Goal: Information Seeking & Learning: Compare options

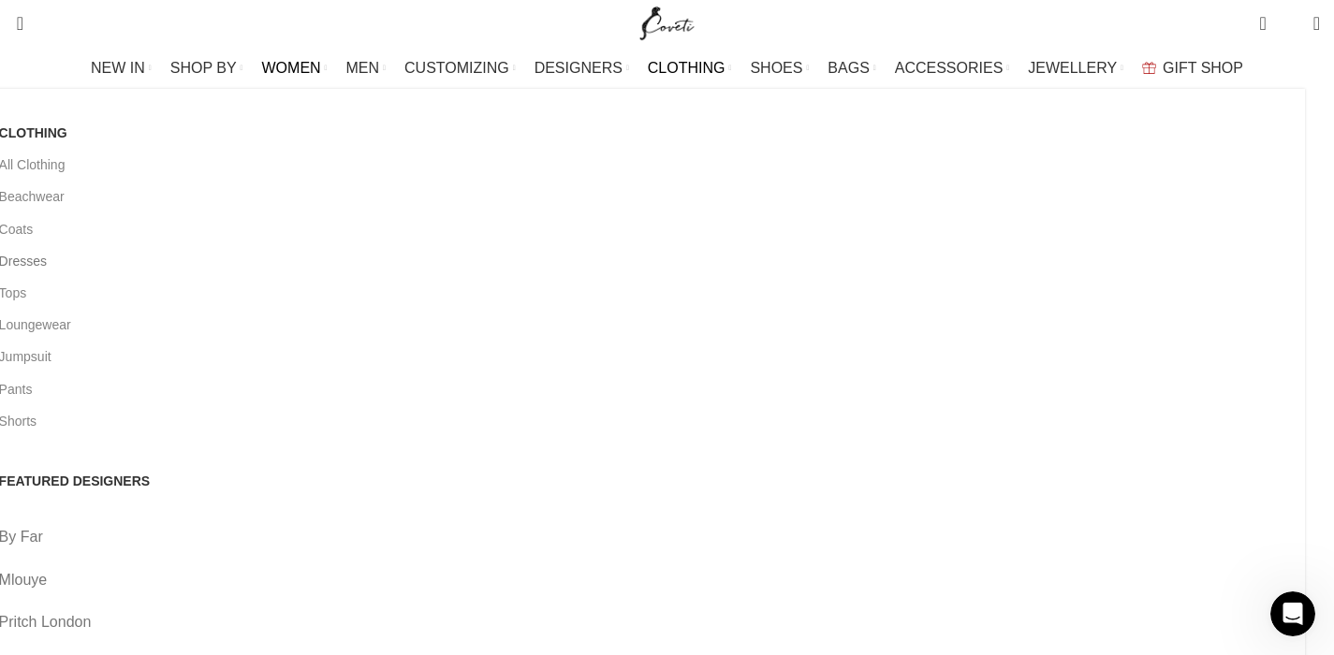
click at [140, 265] on link "Dresses" at bounding box center [645, 261] width 1292 height 32
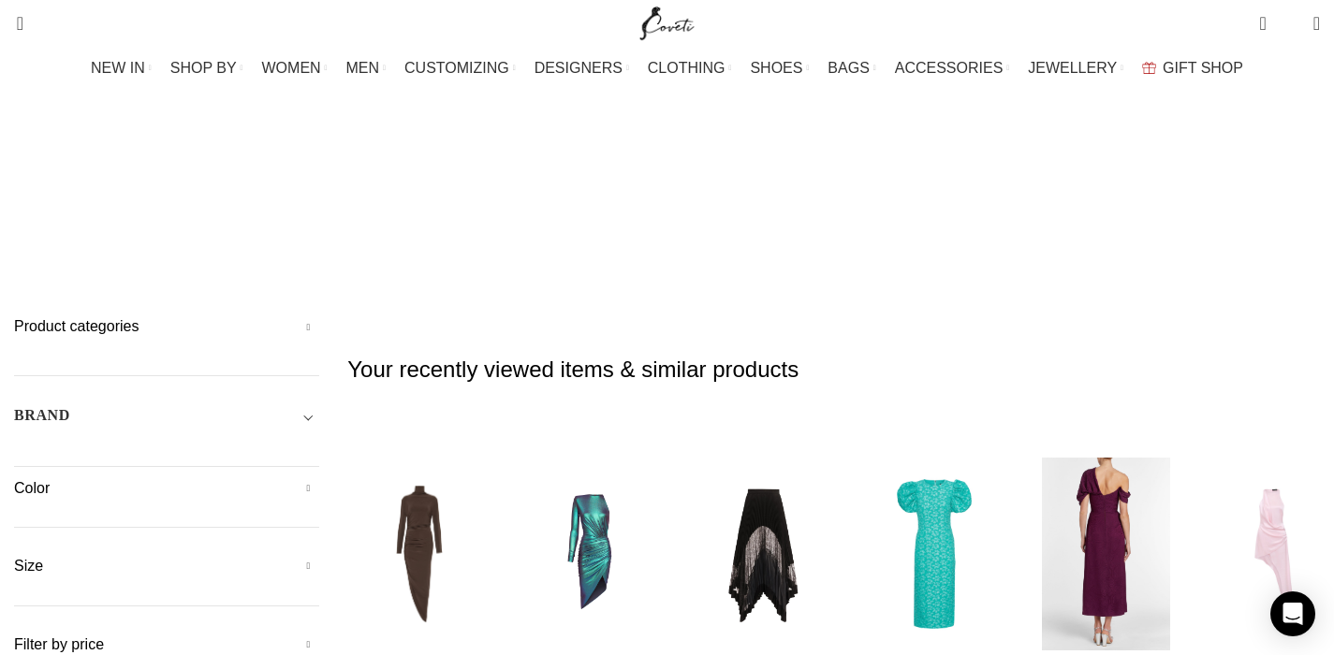
click at [1149, 438] on img "5 / 30" at bounding box center [1107, 553] width 148 height 231
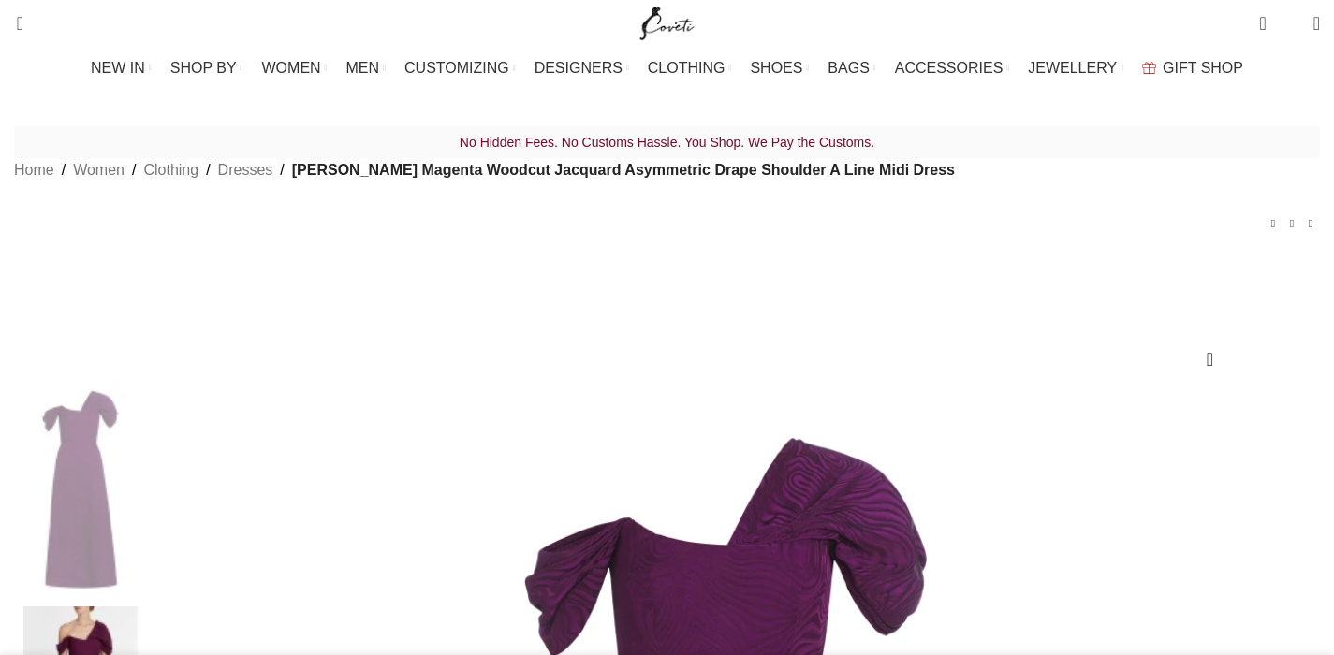
scroll to position [327, 0]
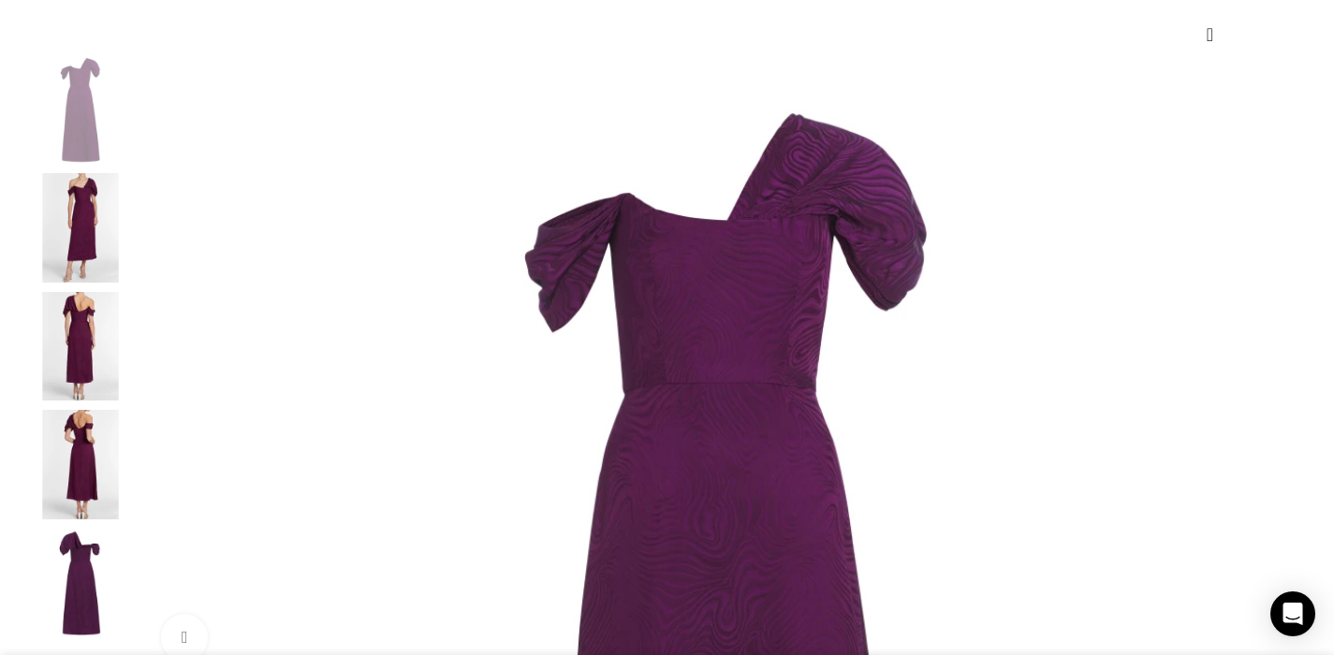
click at [138, 264] on img "2 / 5" at bounding box center [80, 228] width 114 height 110
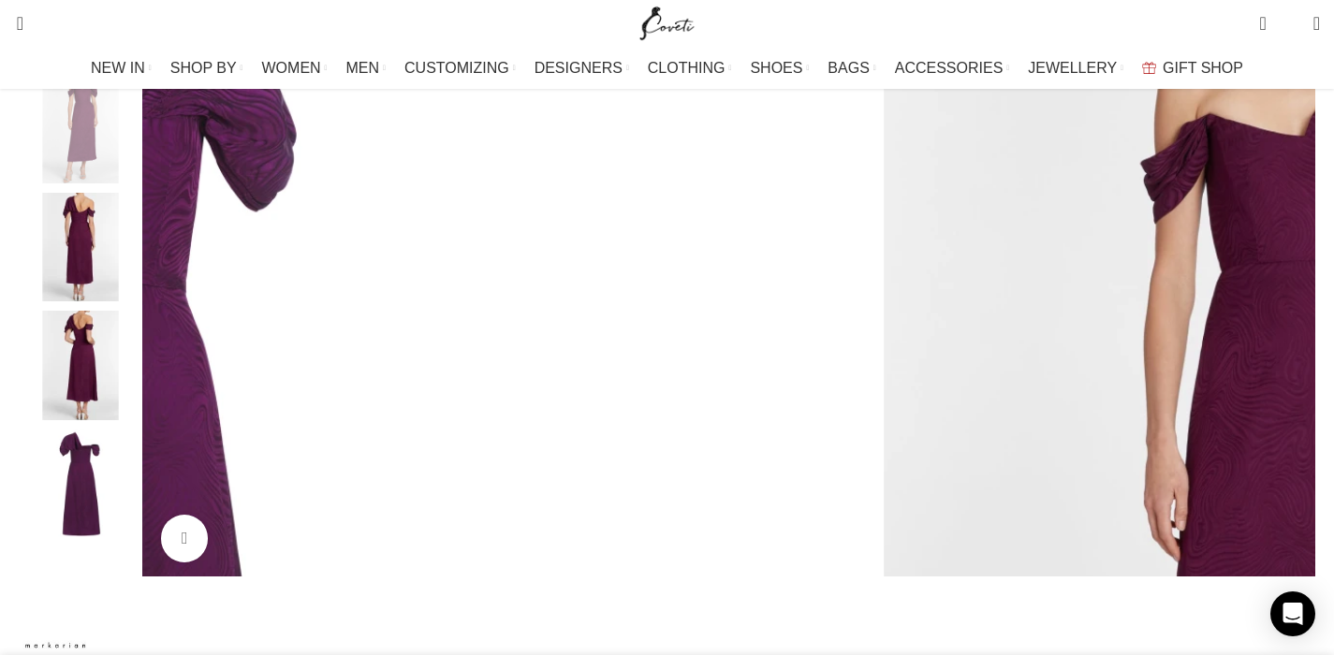
scroll to position [423, 0]
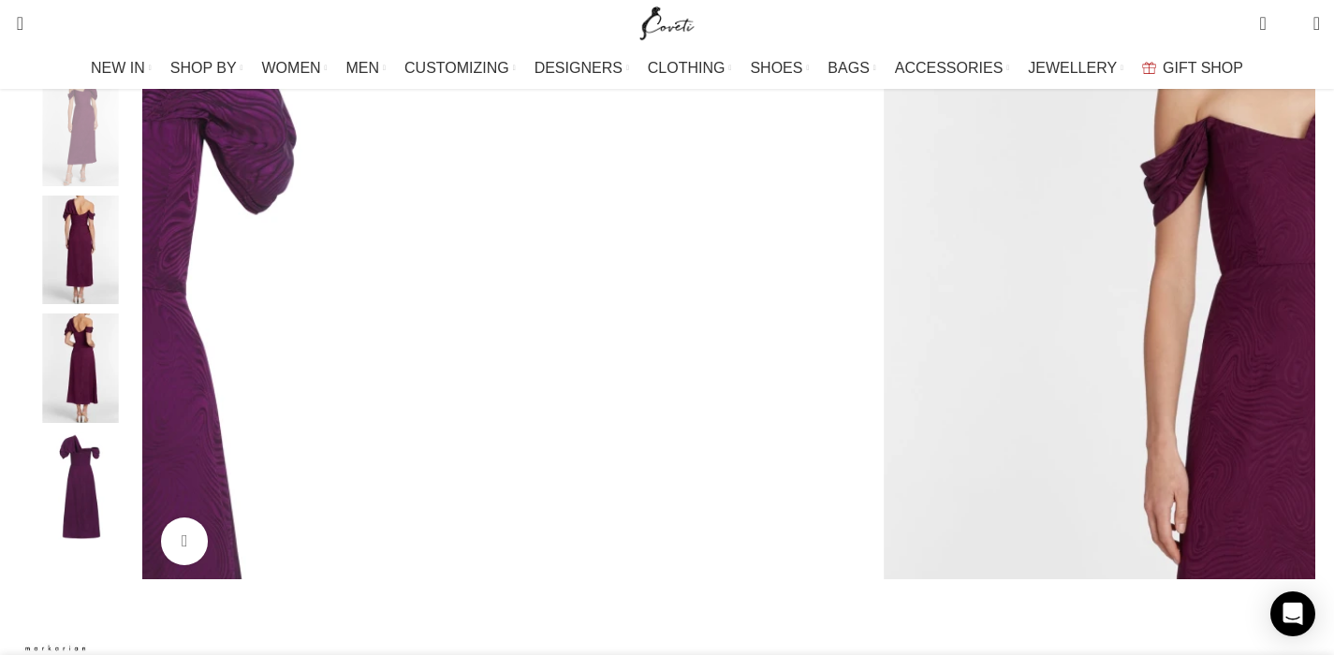
click at [690, 353] on img "2 / 5" at bounding box center [1272, 541] width 1164 height 1164
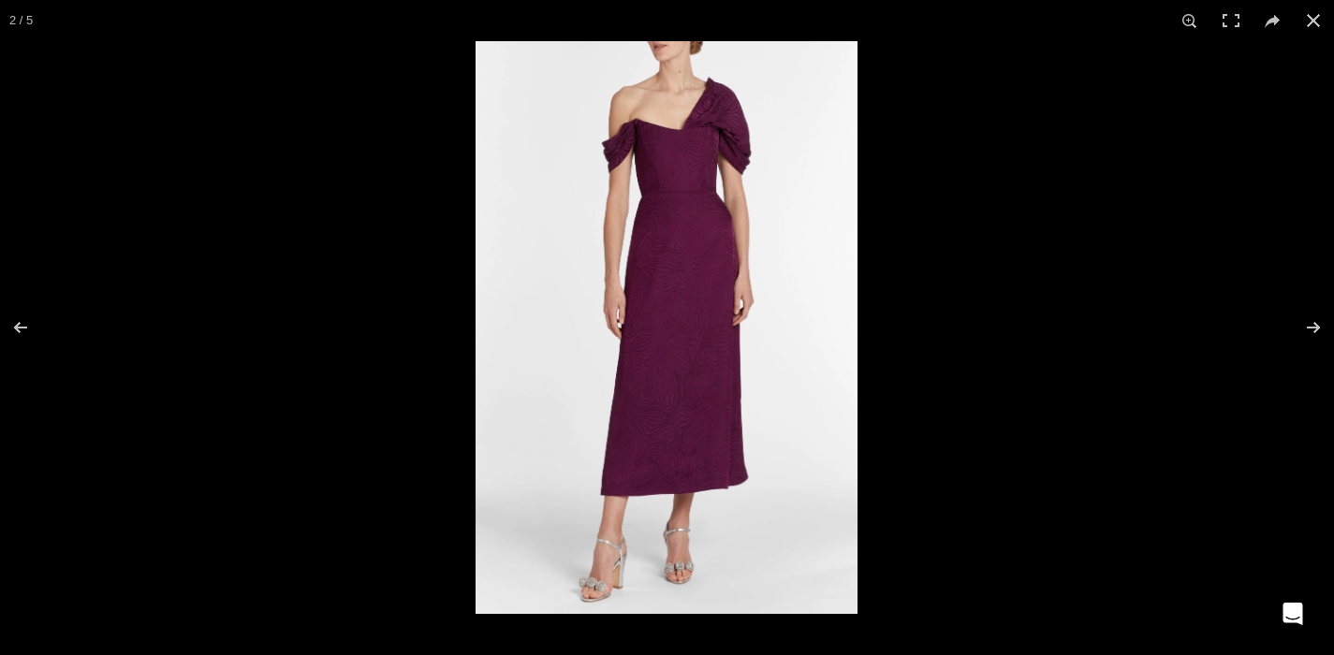
click at [570, 342] on img at bounding box center [667, 327] width 382 height 573
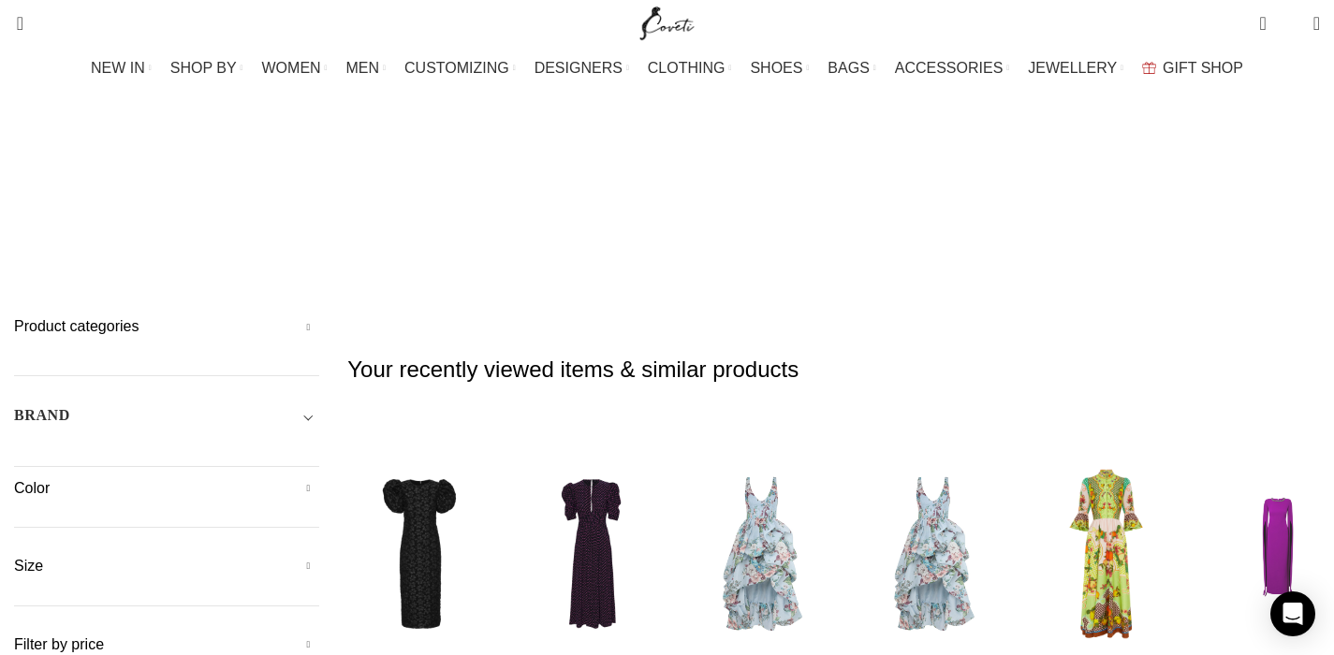
click at [319, 316] on h5 "Product categories" at bounding box center [166, 326] width 305 height 21
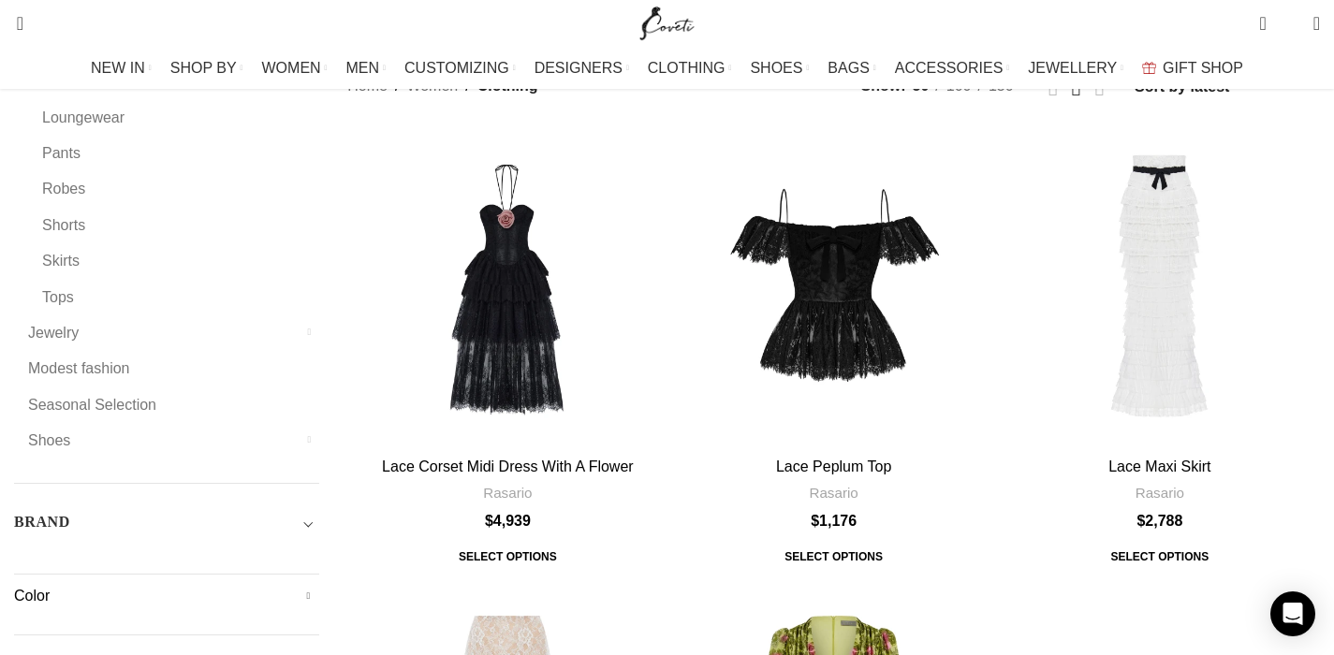
scroll to position [806, 0]
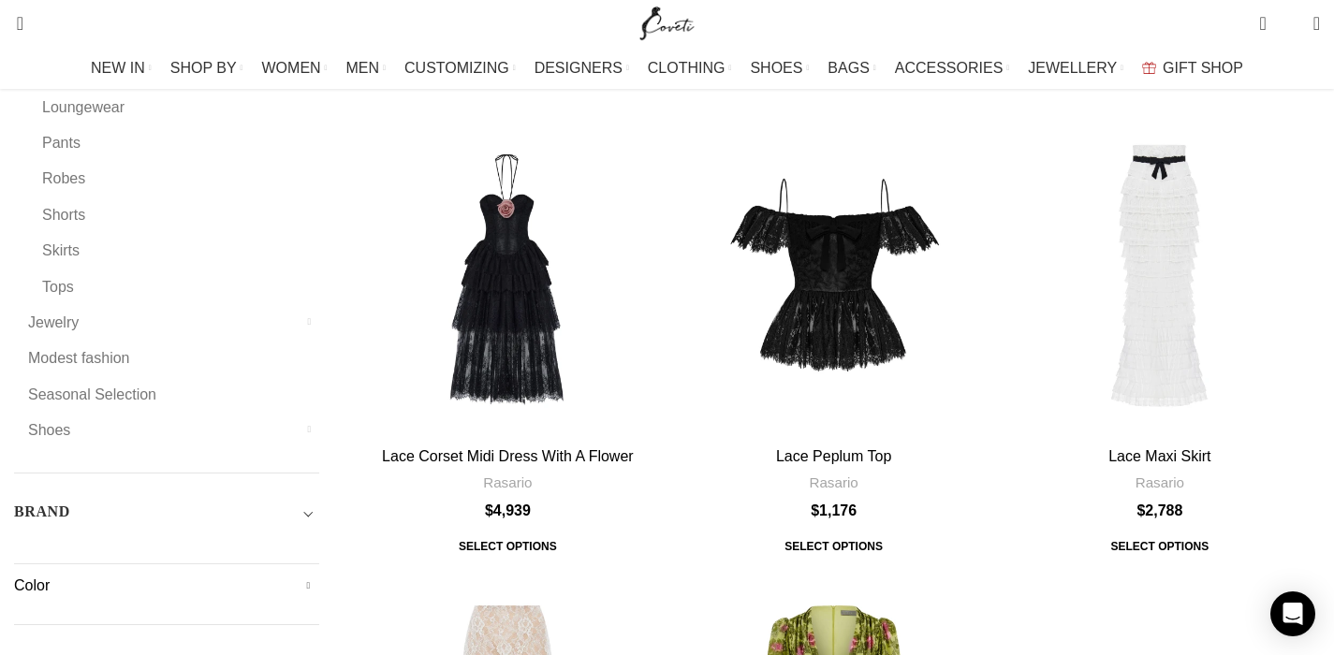
click at [204, 576] on h5 "Color" at bounding box center [166, 586] width 305 height 21
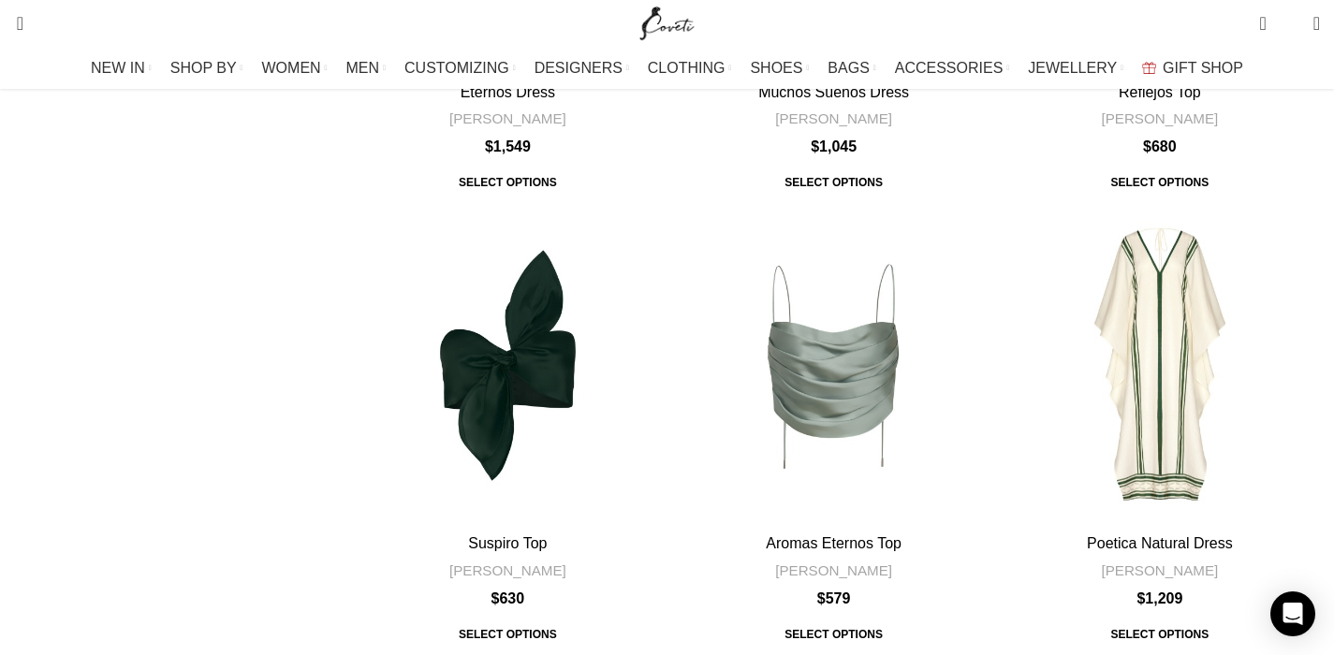
scroll to position [6069, 0]
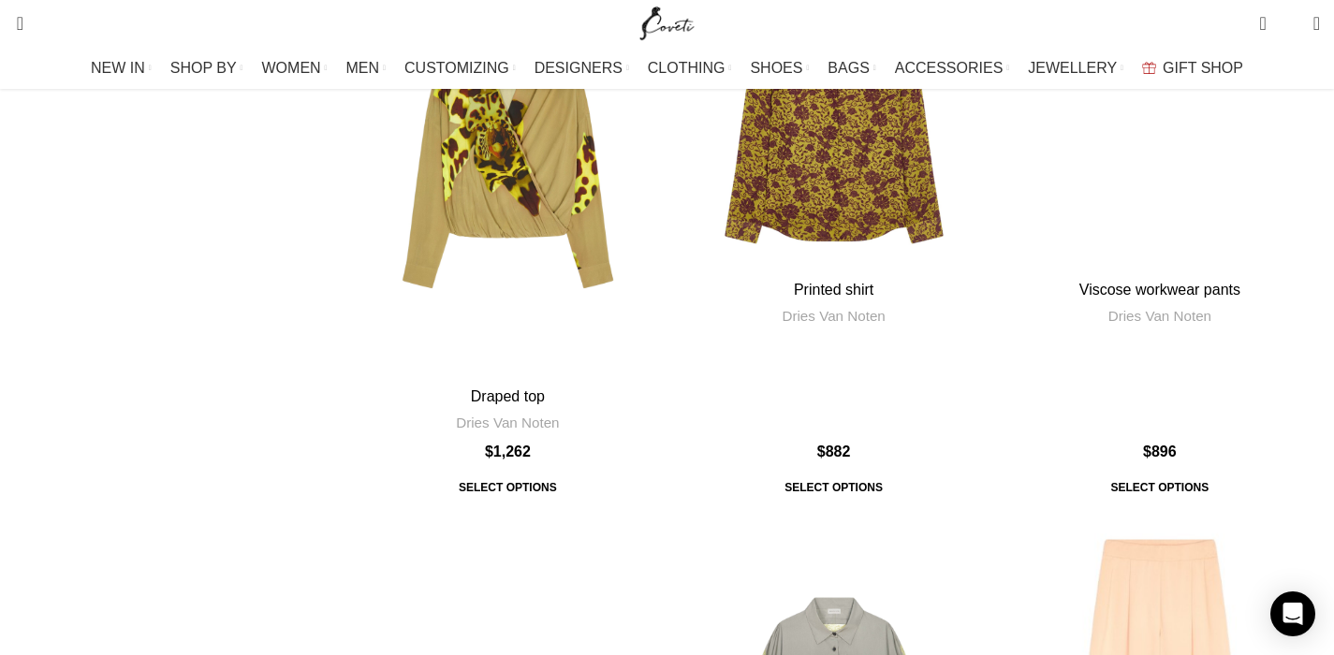
scroll to position [6890, 0]
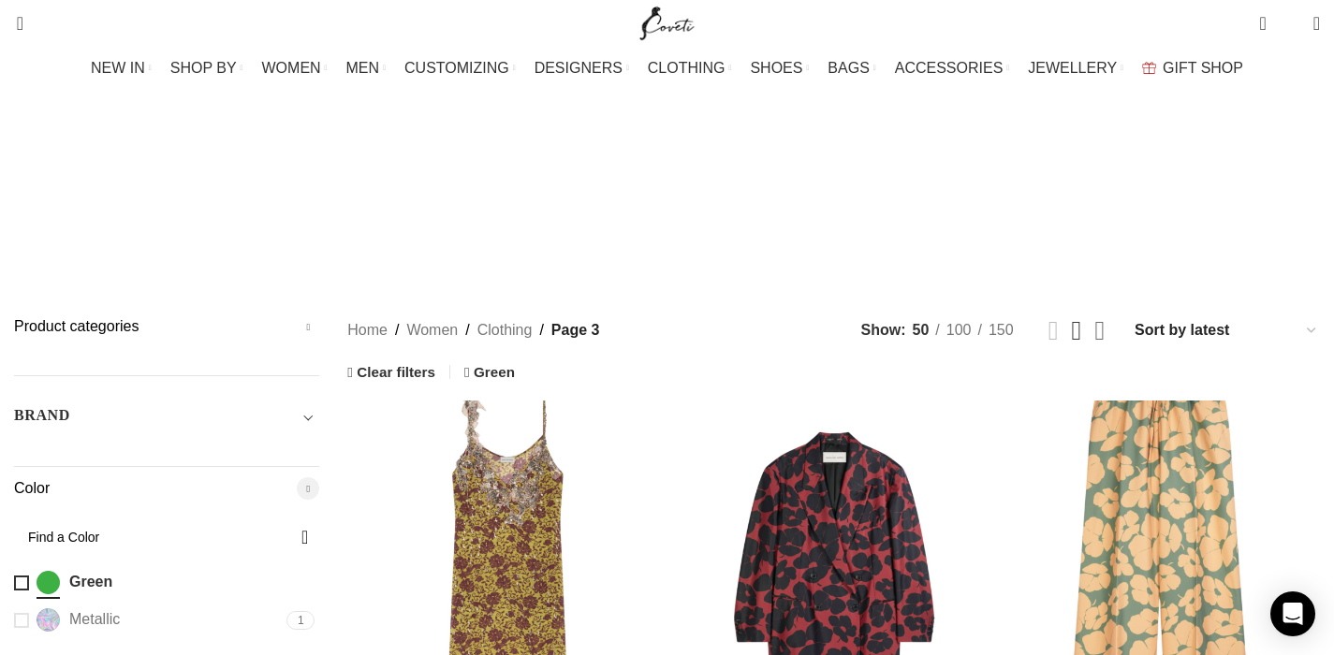
click at [1094, 317] on link "Grid view 4" at bounding box center [1099, 330] width 10 height 27
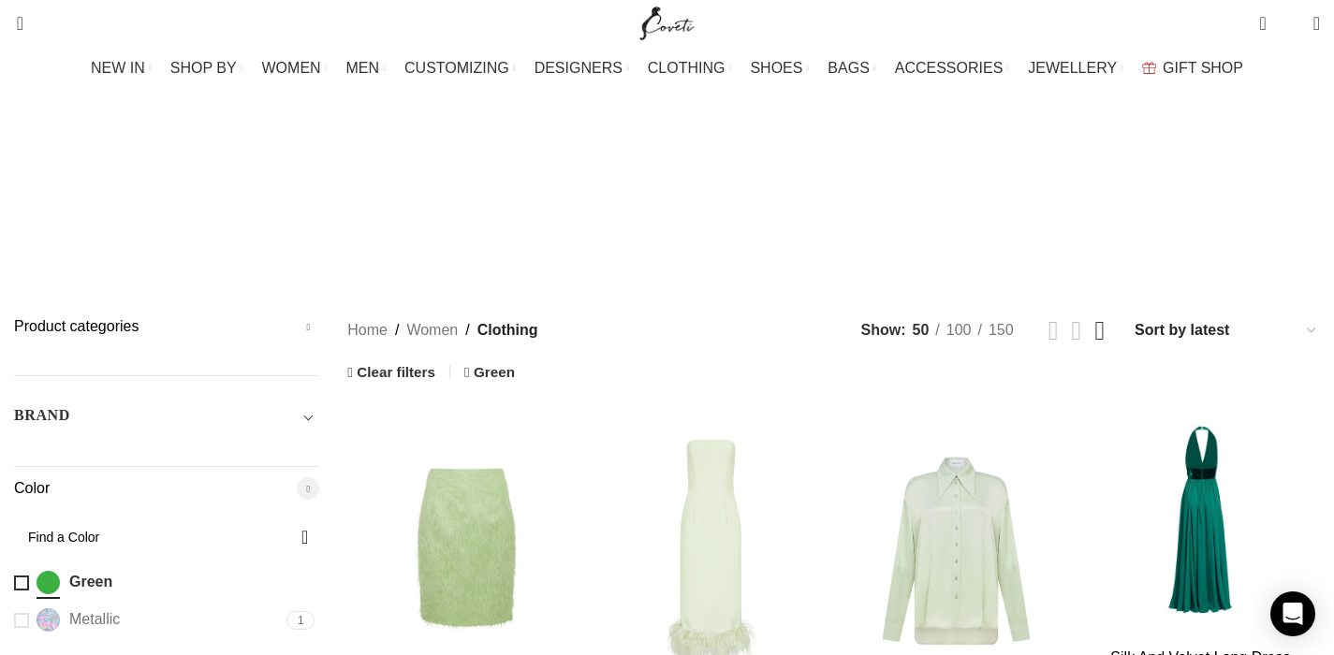
click at [989, 322] on span "150" at bounding box center [1001, 330] width 25 height 16
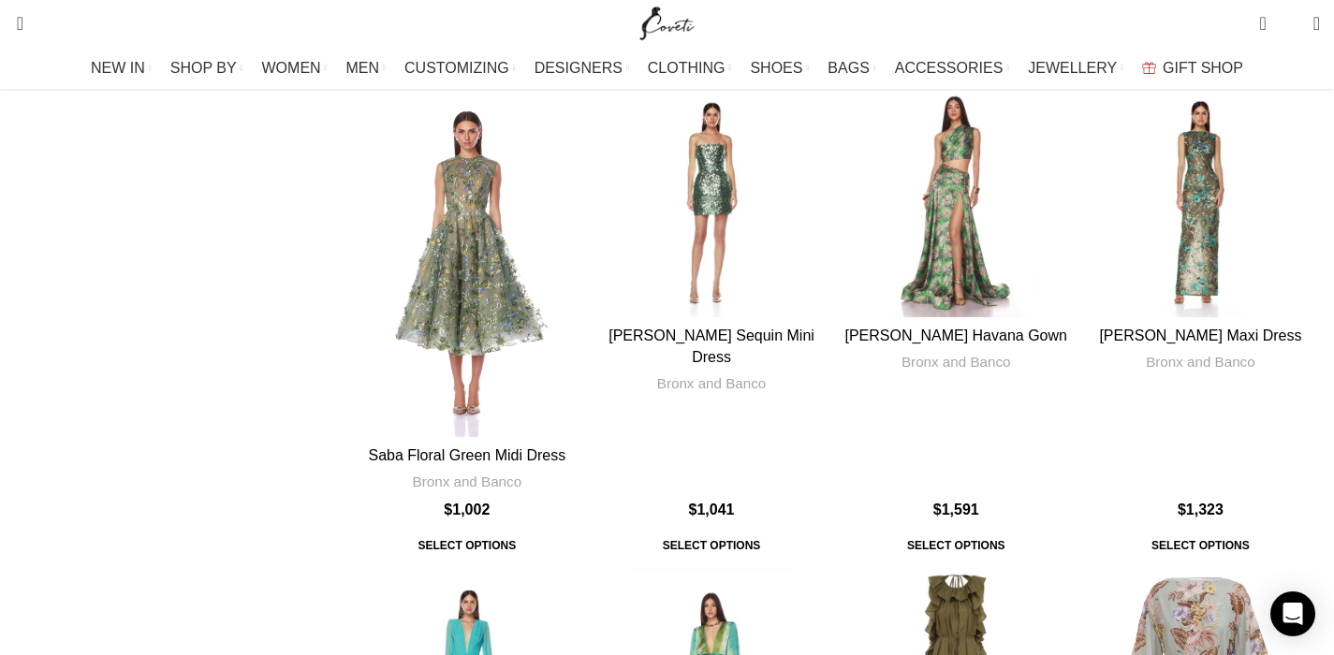
scroll to position [11833, 0]
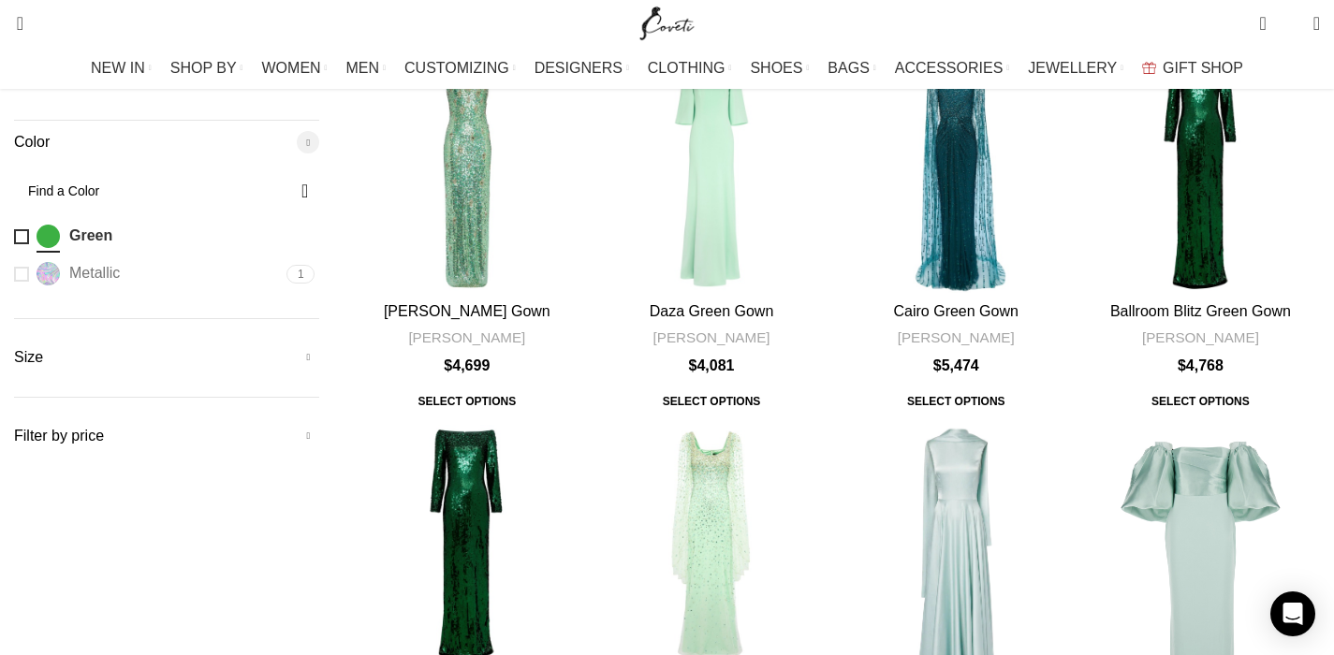
scroll to position [347, 0]
click at [1048, 545] on div "The Emelia Maxi Dress in Opal" at bounding box center [1062, 559] width 28 height 28
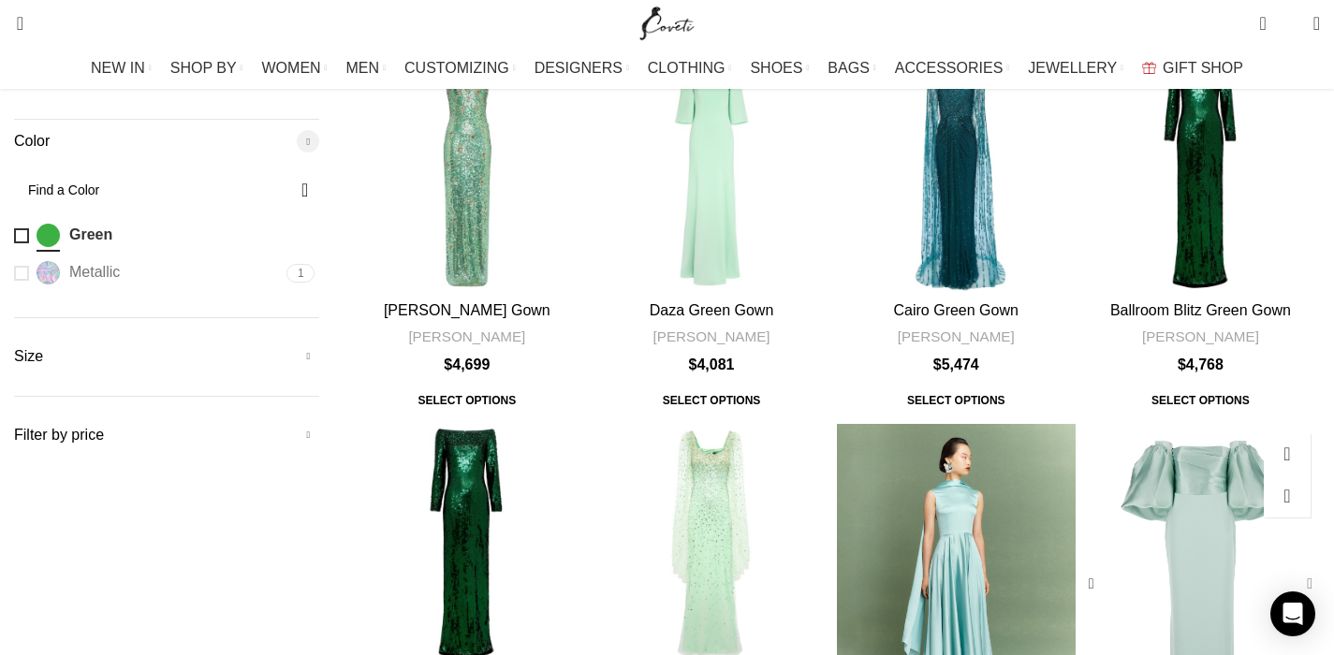
click at [1292, 570] on div "The Floris Maxi Dress in Opal" at bounding box center [1306, 584] width 28 height 28
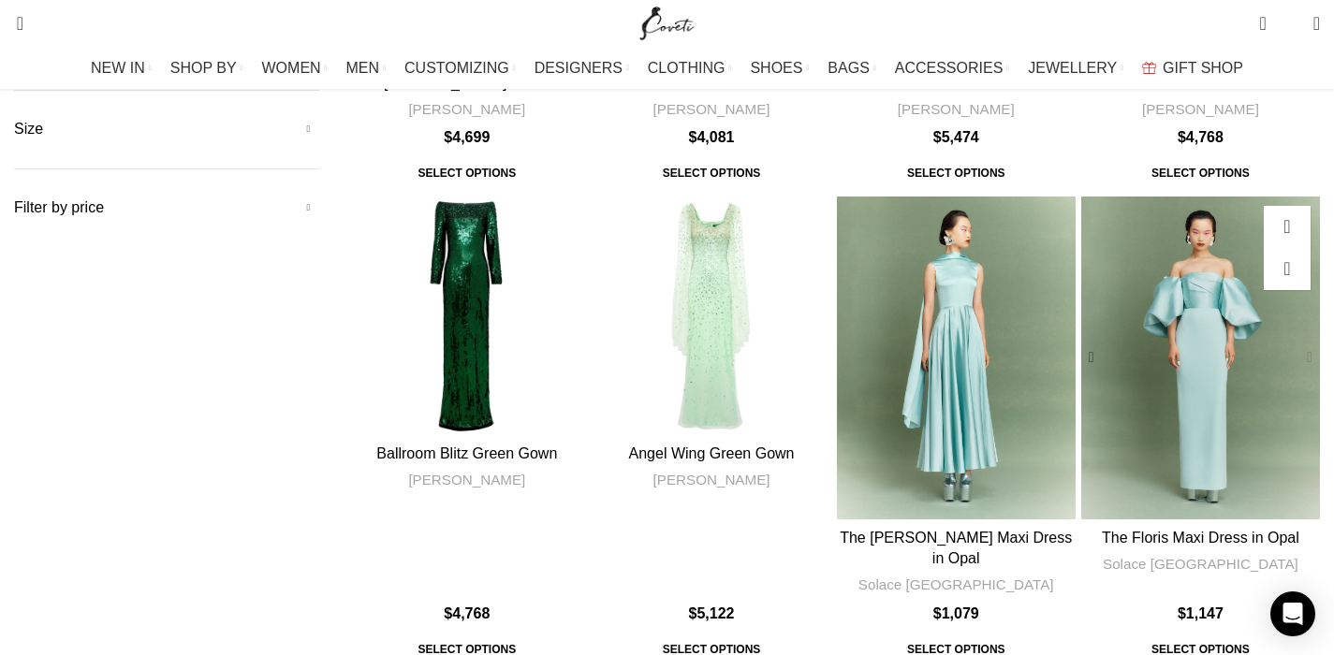
scroll to position [682, 0]
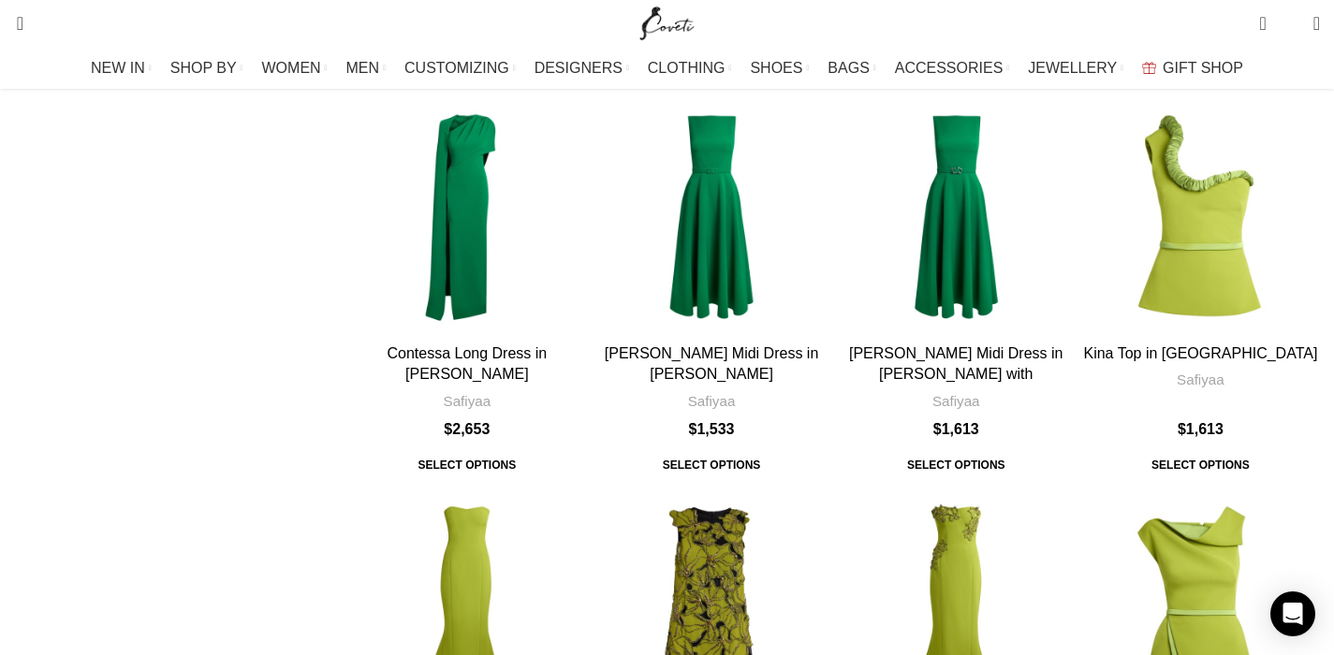
scroll to position [3115, 0]
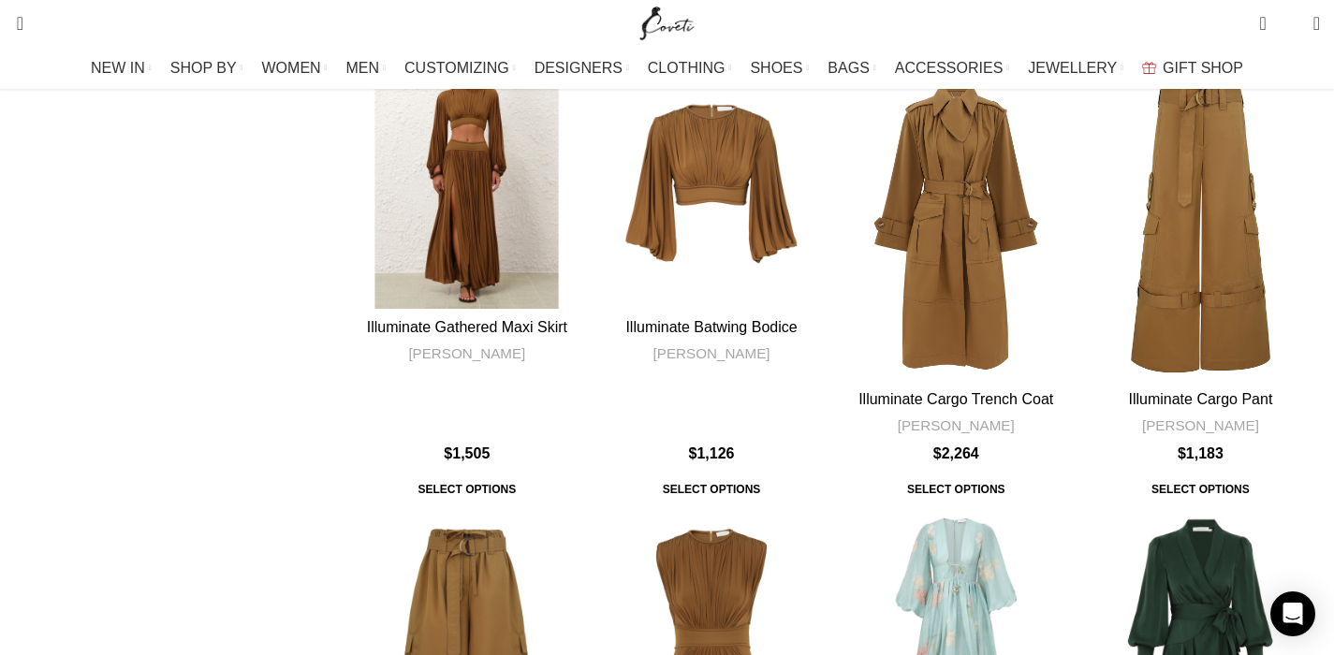
scroll to position [4305, 0]
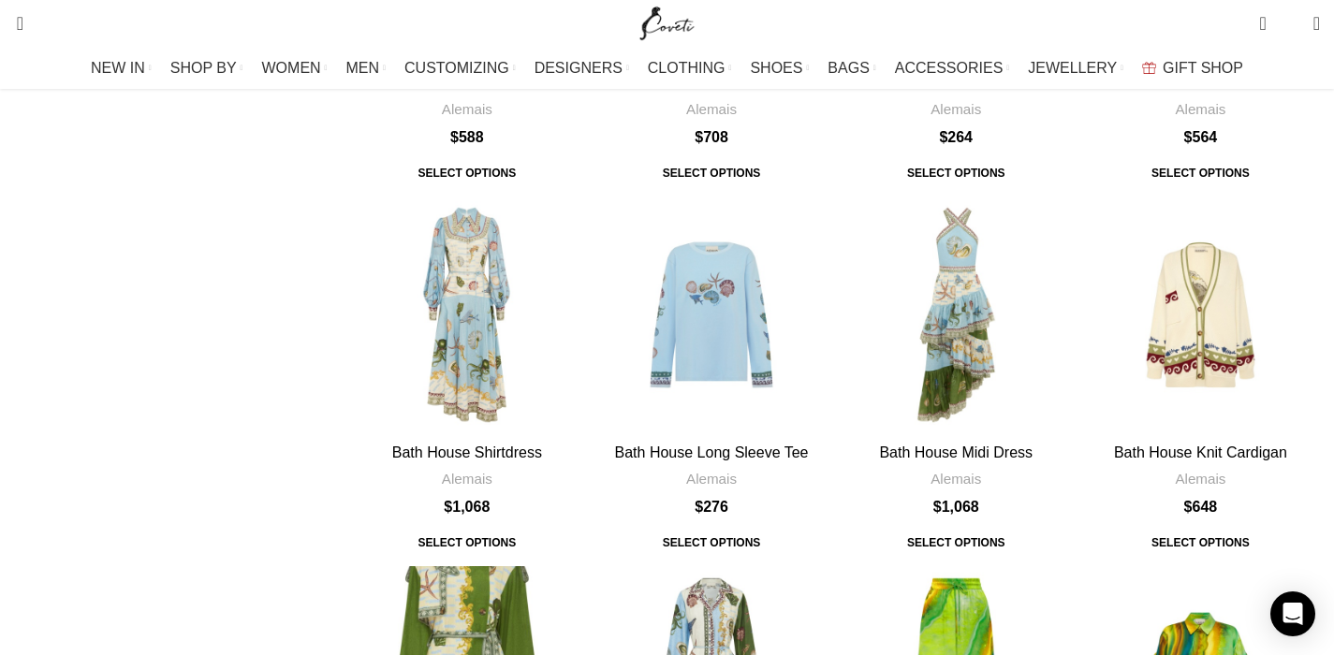
scroll to position [10824, 0]
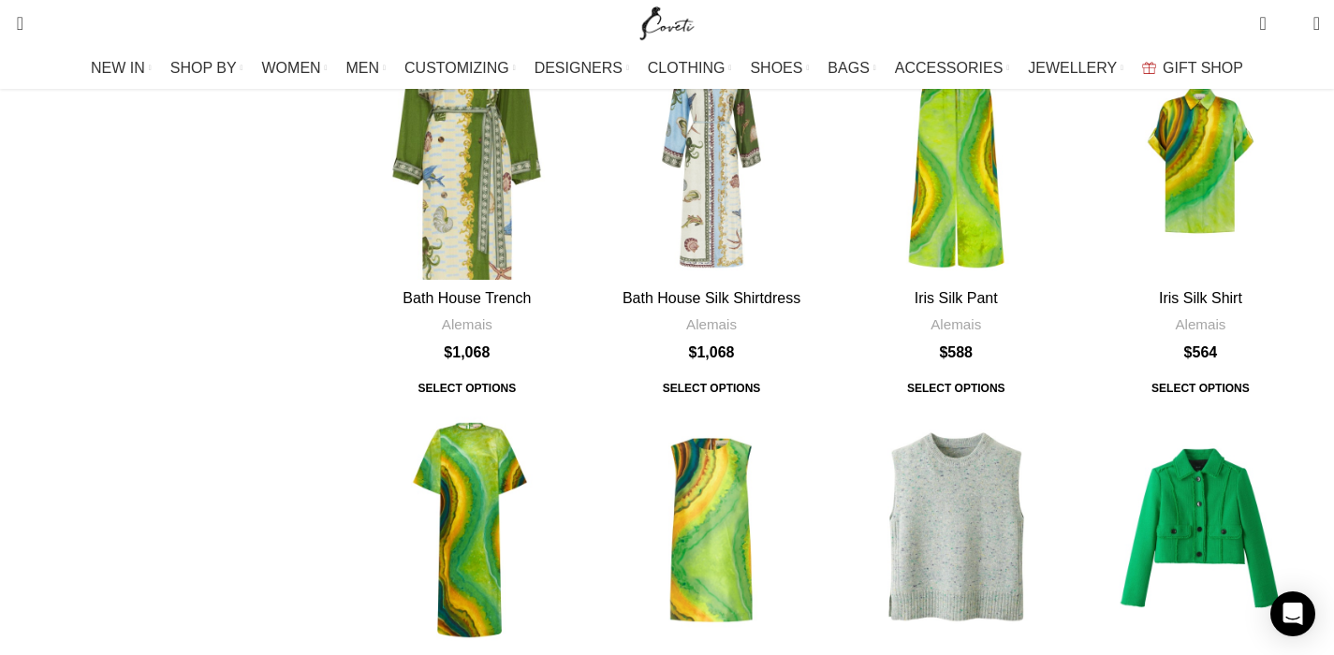
scroll to position [11529, 0]
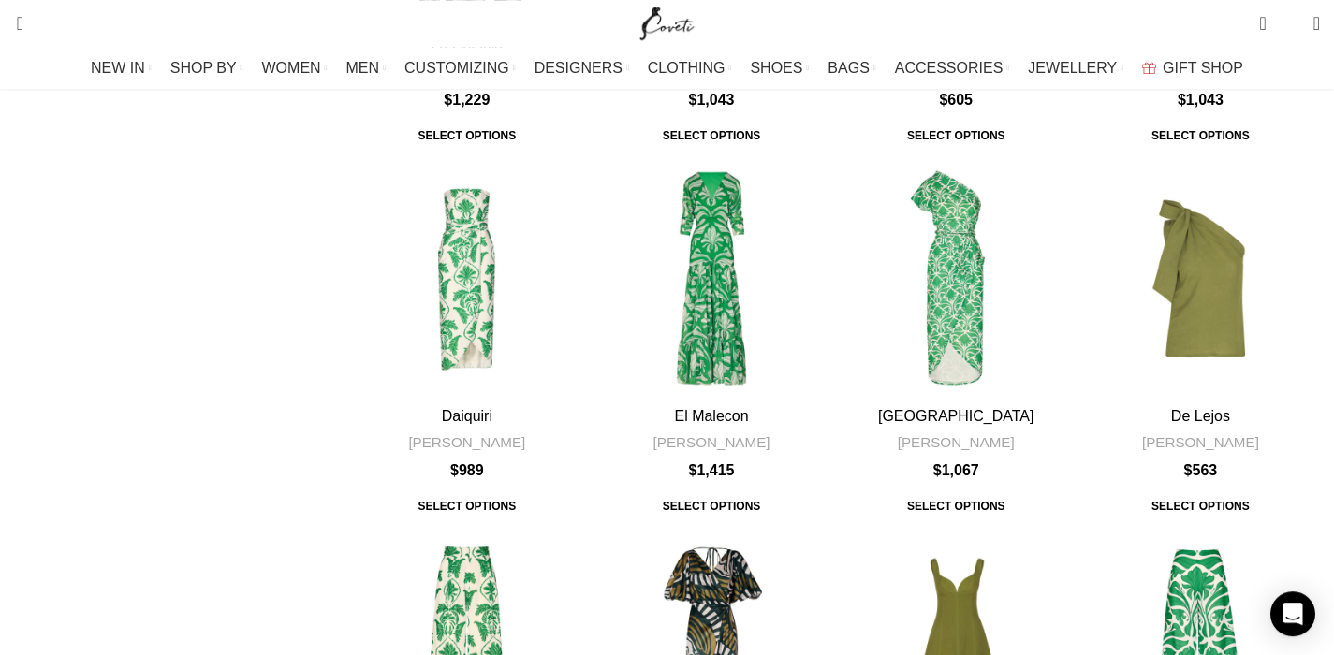
scroll to position [2400, 0]
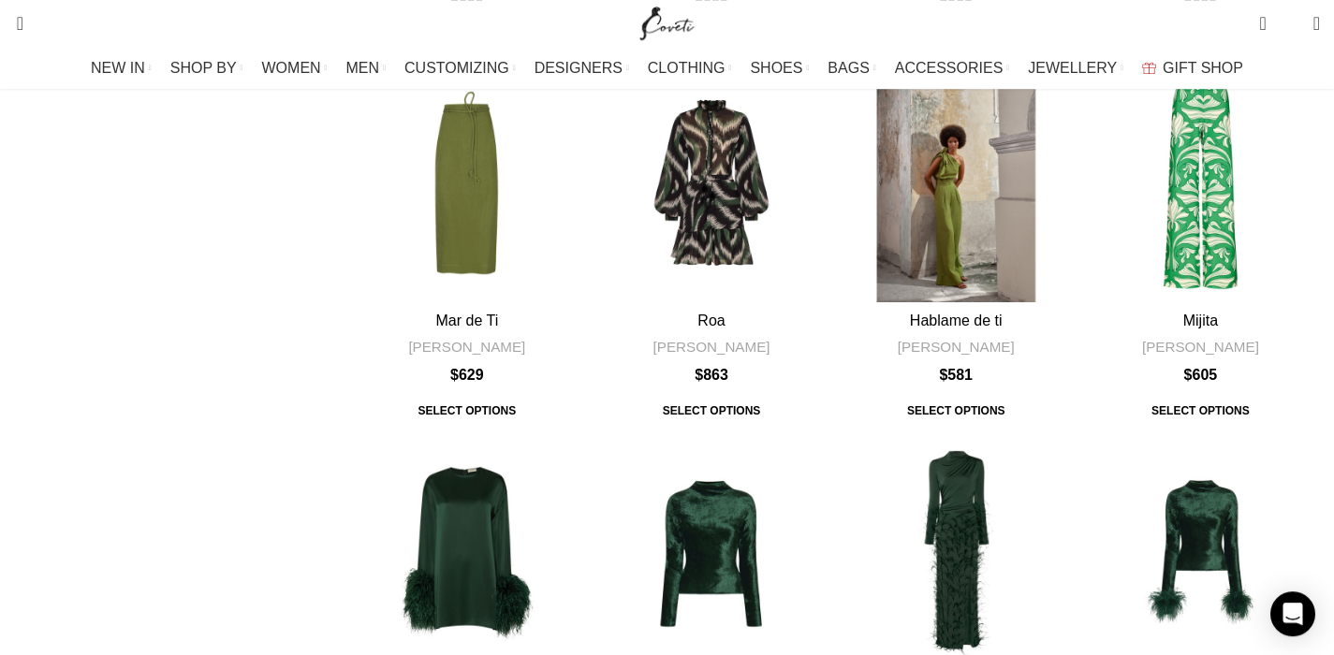
scroll to position [3178, 0]
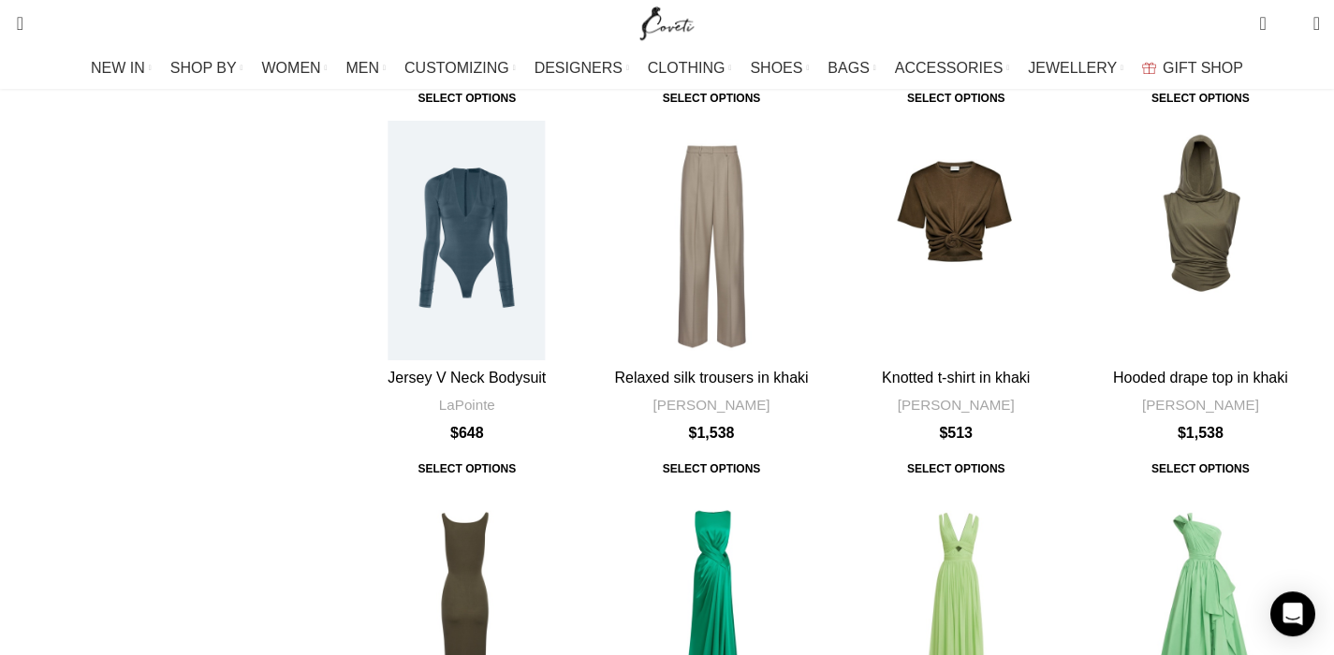
scroll to position [8412, 0]
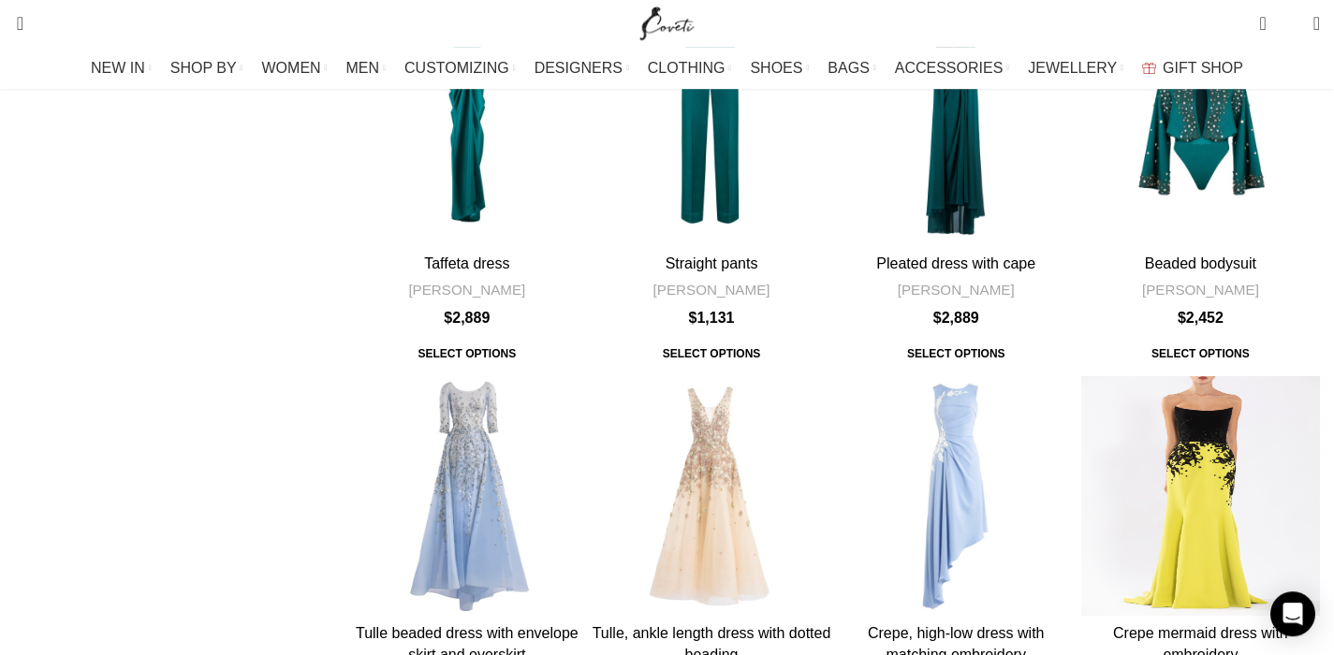
scroll to position [10984, 0]
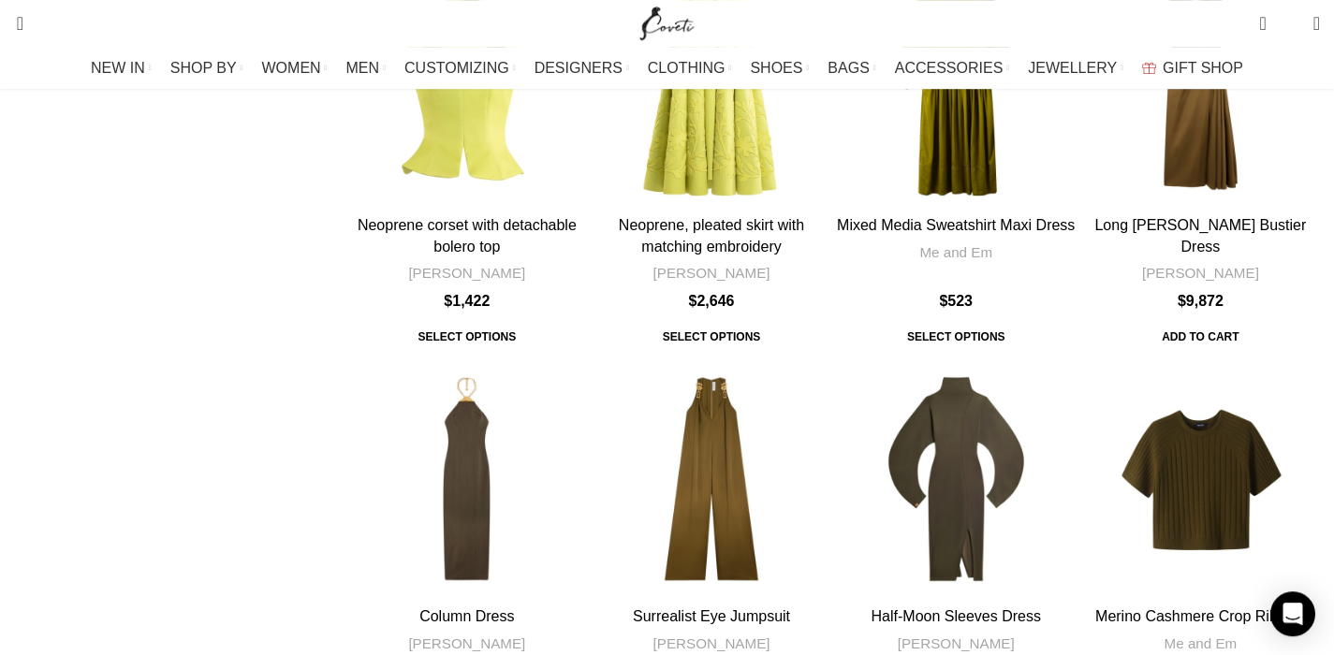
scroll to position [11693, 0]
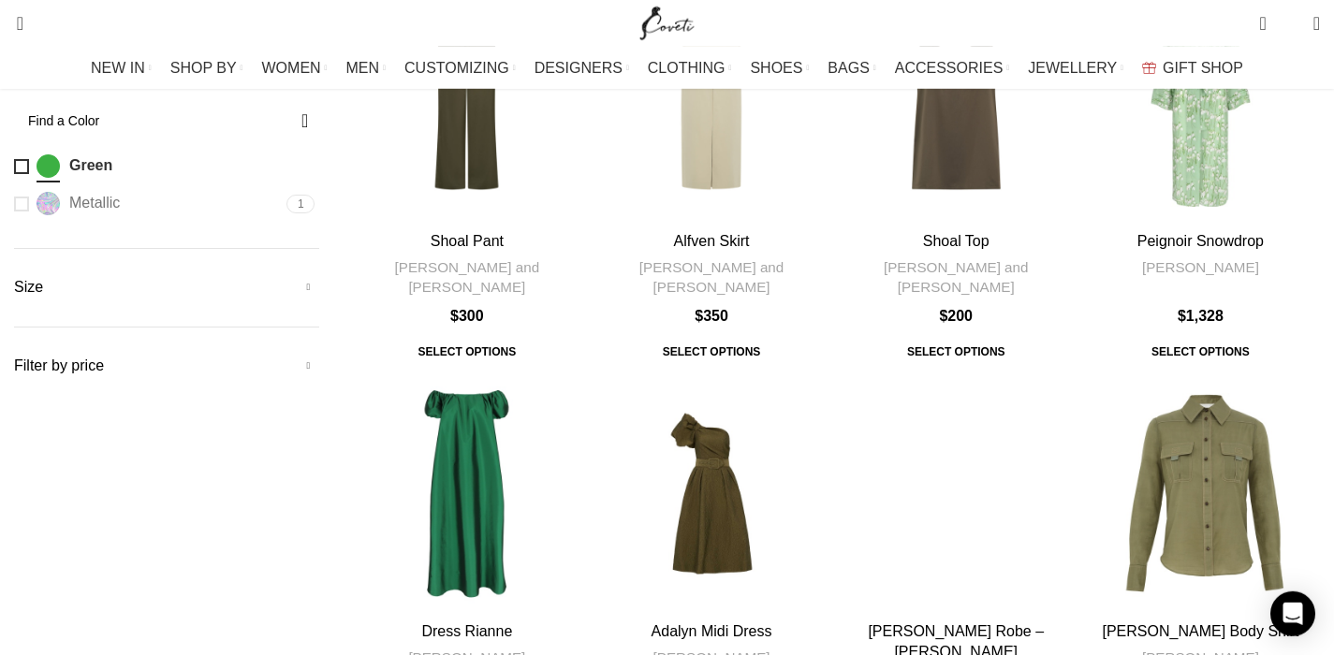
scroll to position [410, 0]
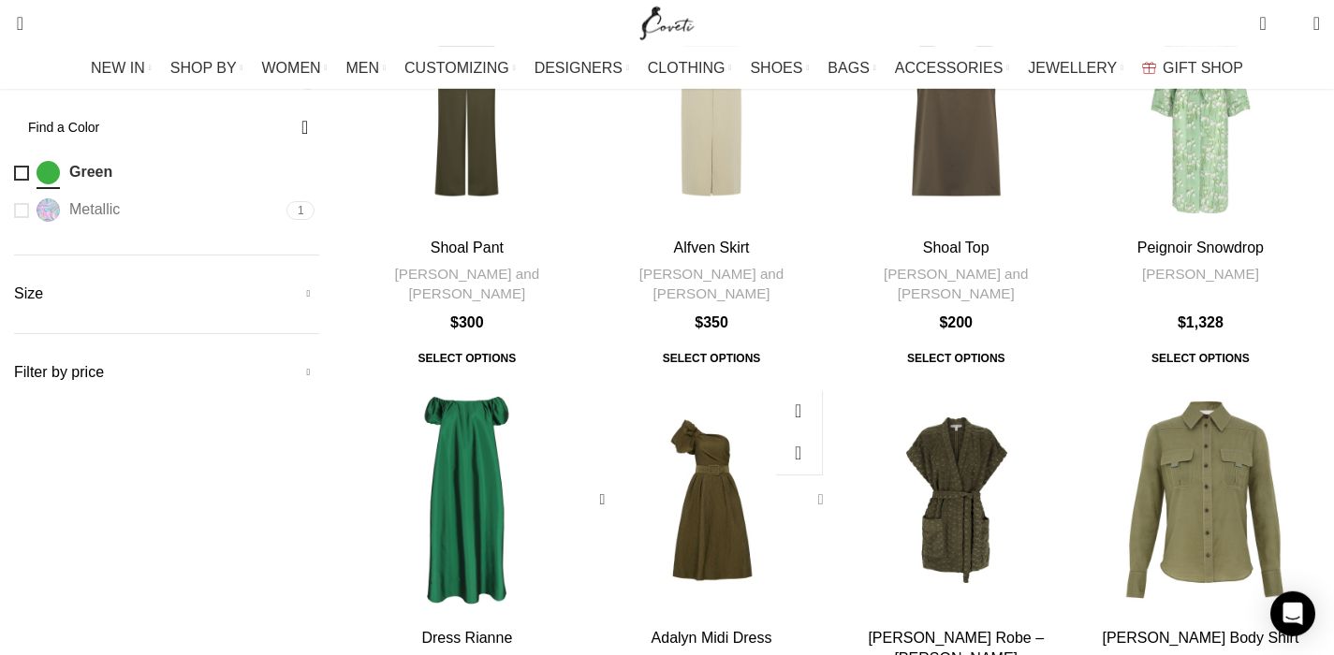
click at [803, 487] on div "Adalyn Midi Dress" at bounding box center [817, 501] width 28 height 28
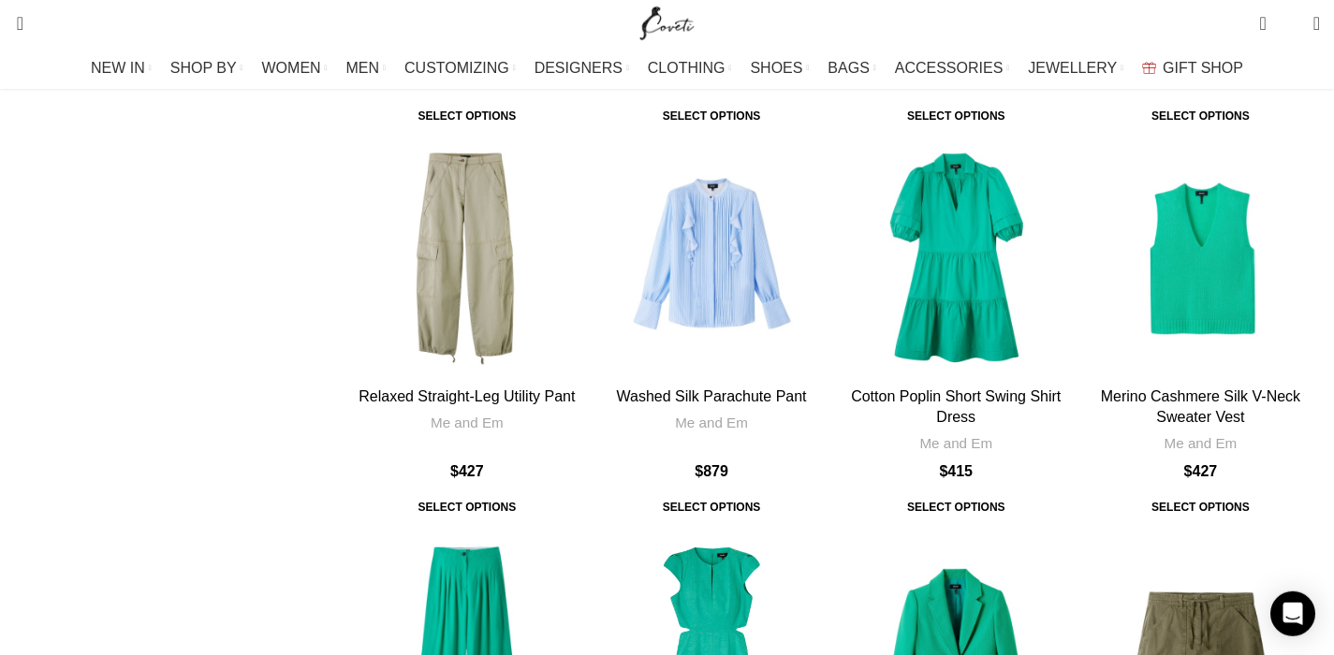
scroll to position [11652, 0]
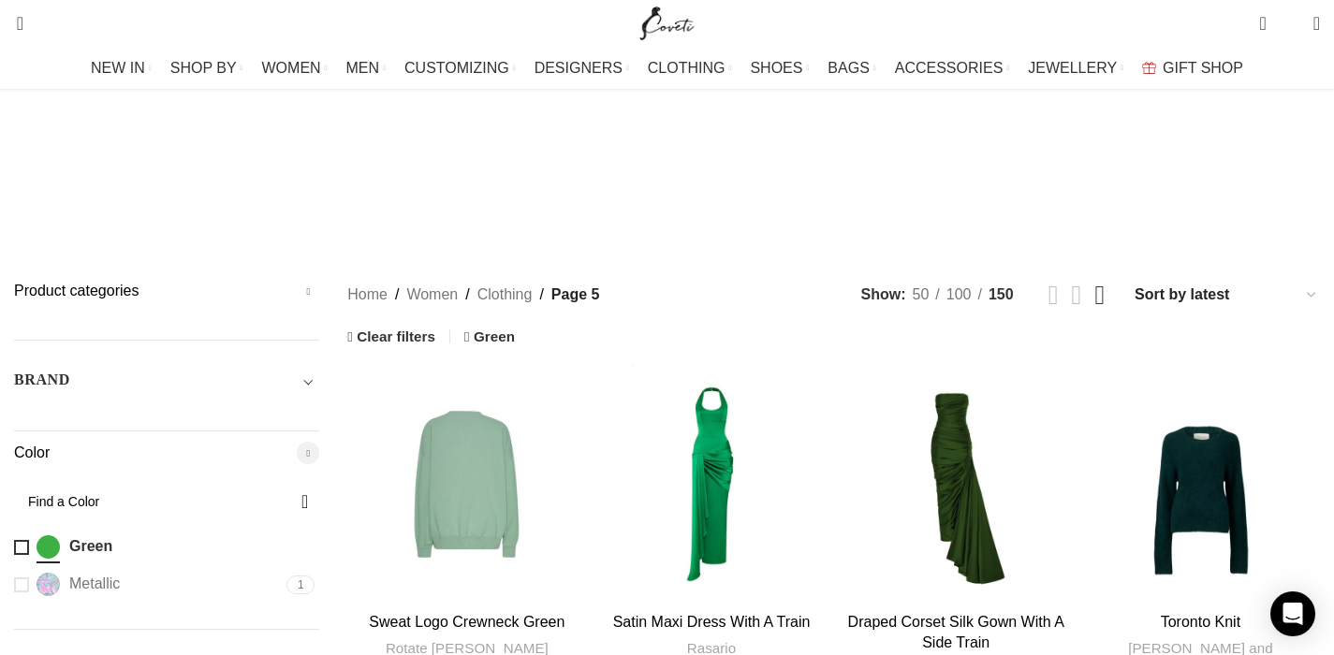
scroll to position [37, 0]
click at [1048, 470] on div "Draped Corset Silk Gown With A Side Train" at bounding box center [1062, 484] width 28 height 28
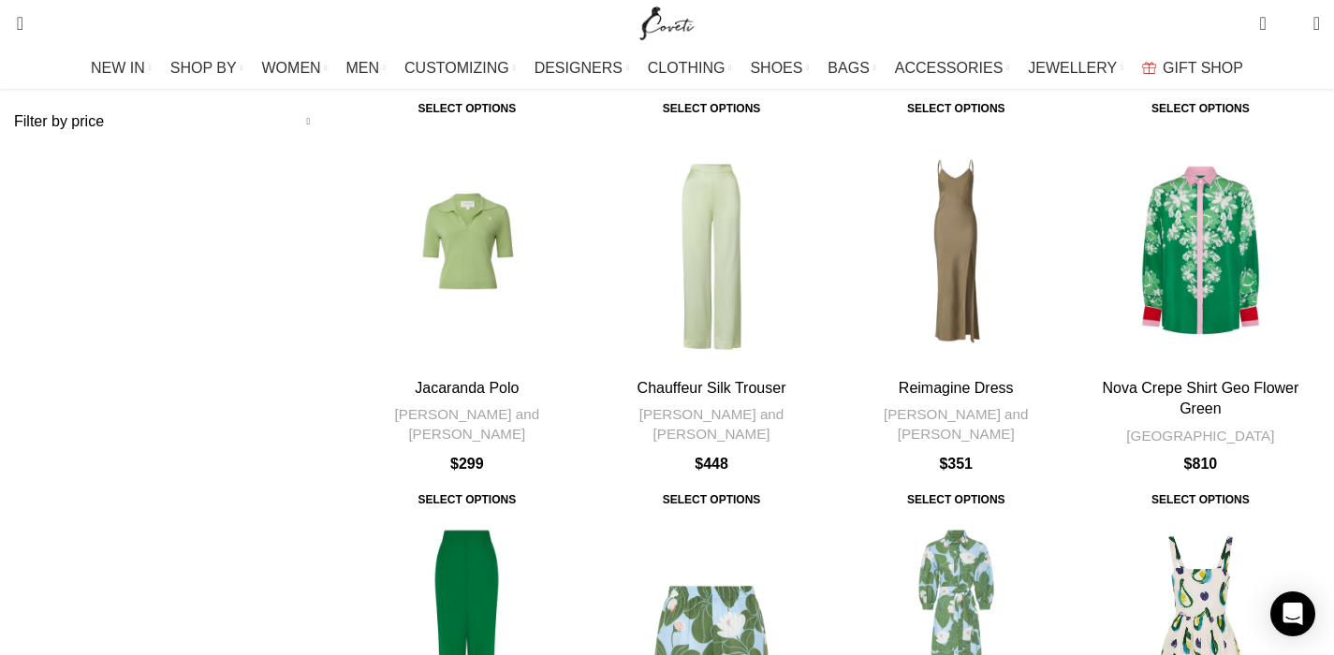
scroll to position [668, 0]
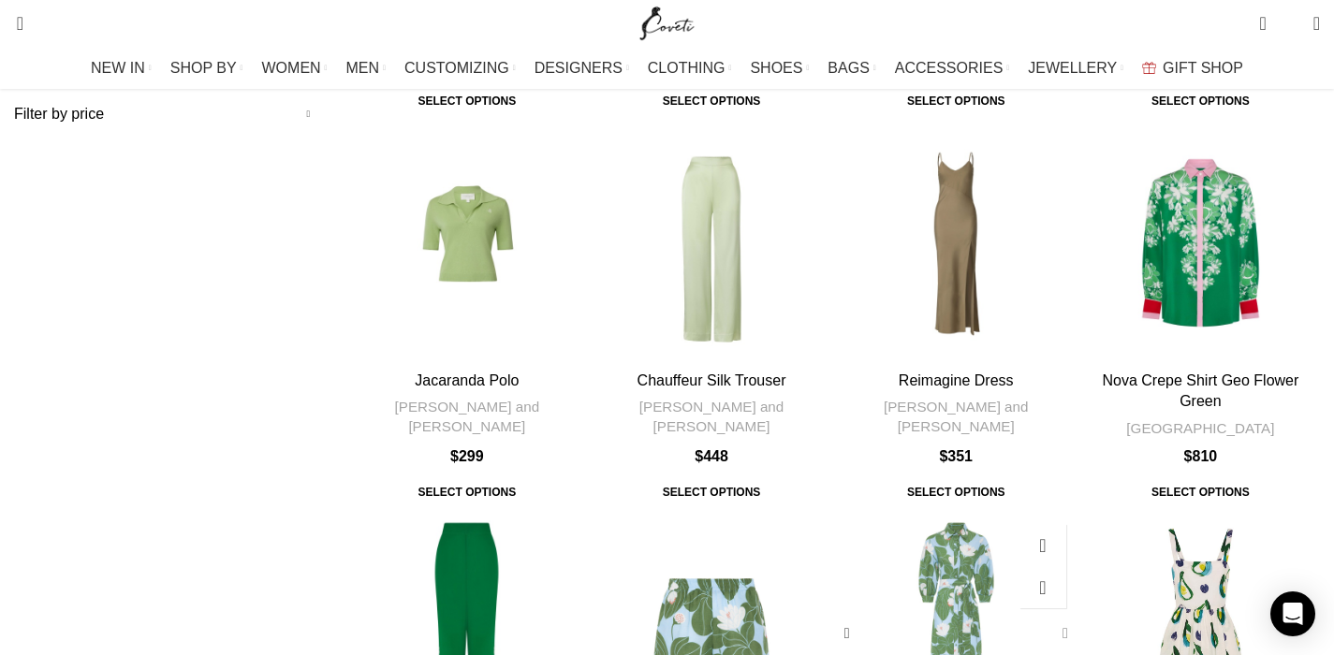
click at [1048, 621] on div "Bianca Linen Maxi Dress Waterlily Green" at bounding box center [1062, 635] width 28 height 28
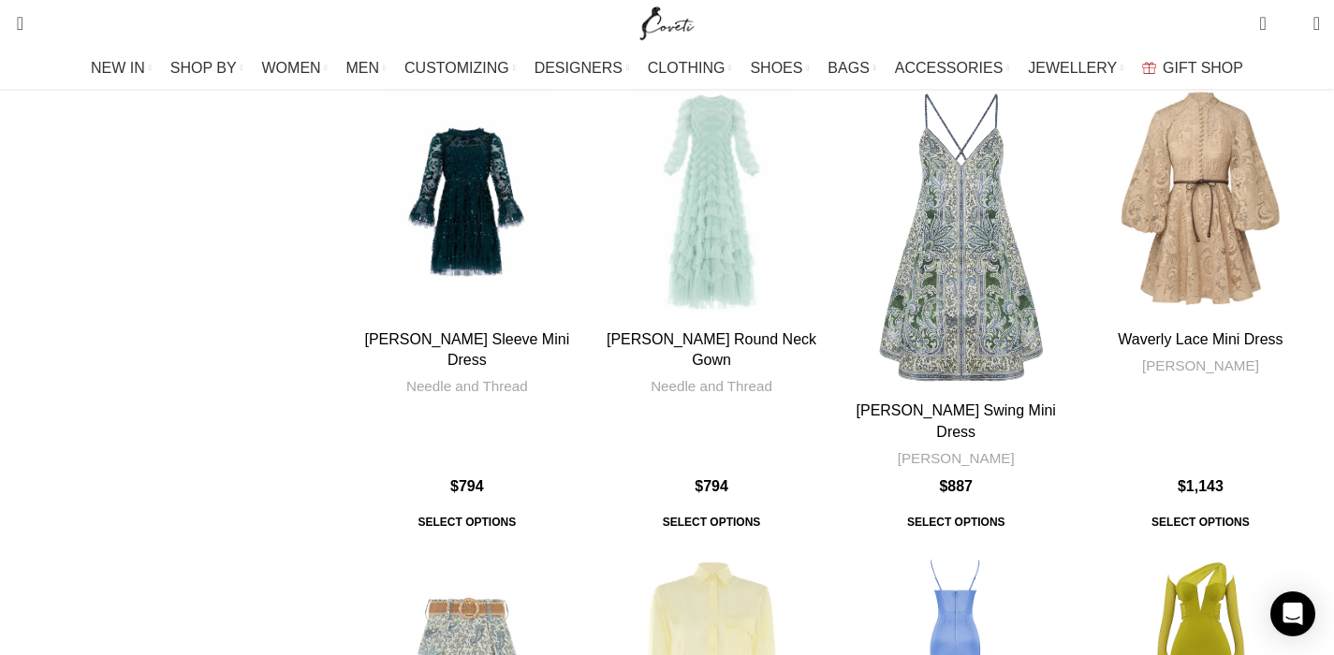
scroll to position [6147, 0]
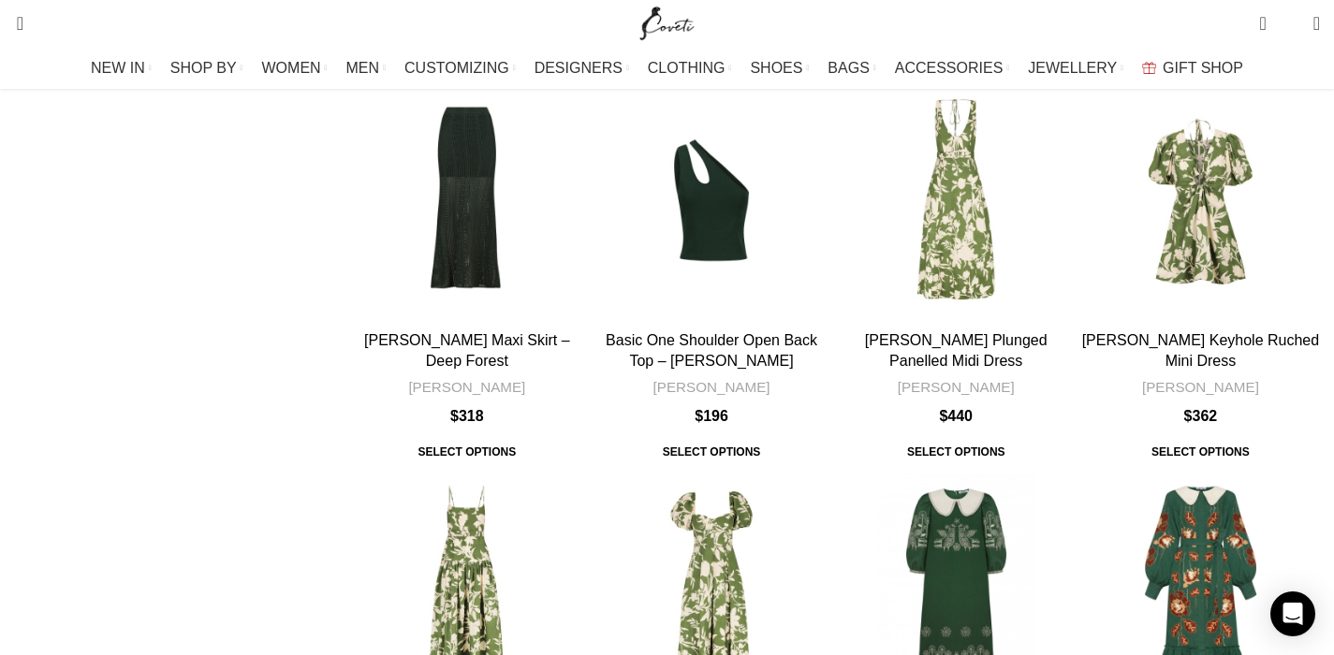
scroll to position [9929, 0]
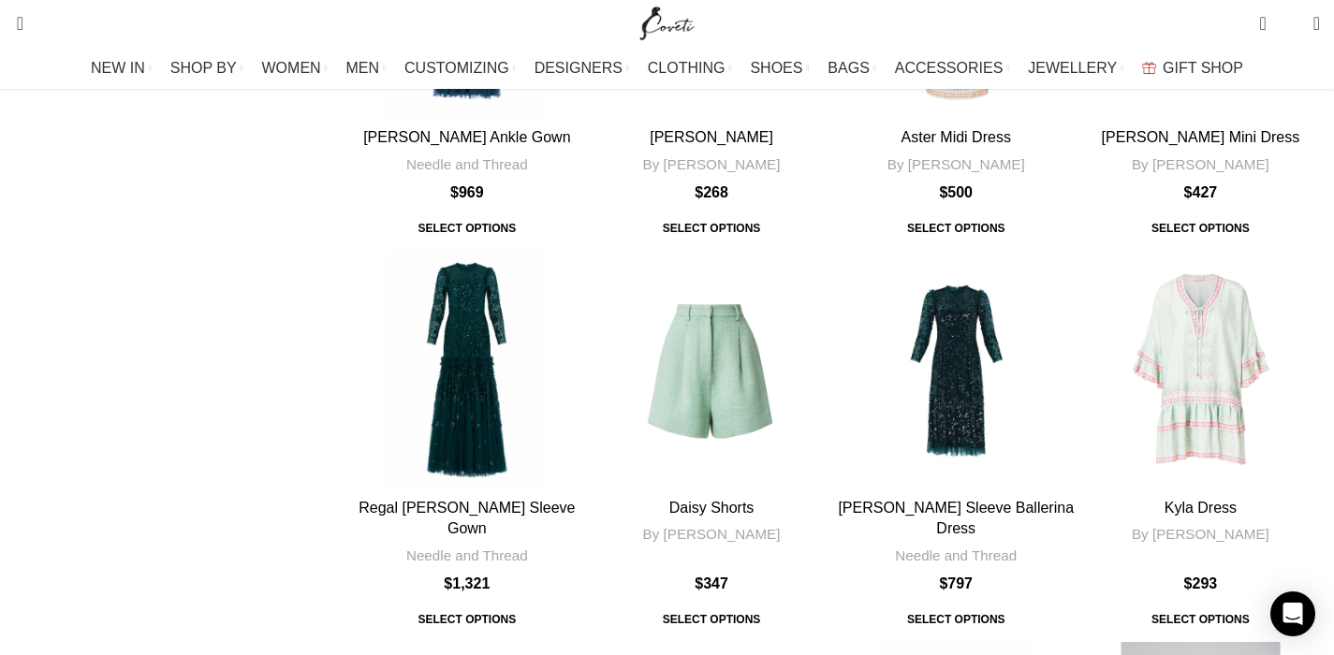
scroll to position [4421, 0]
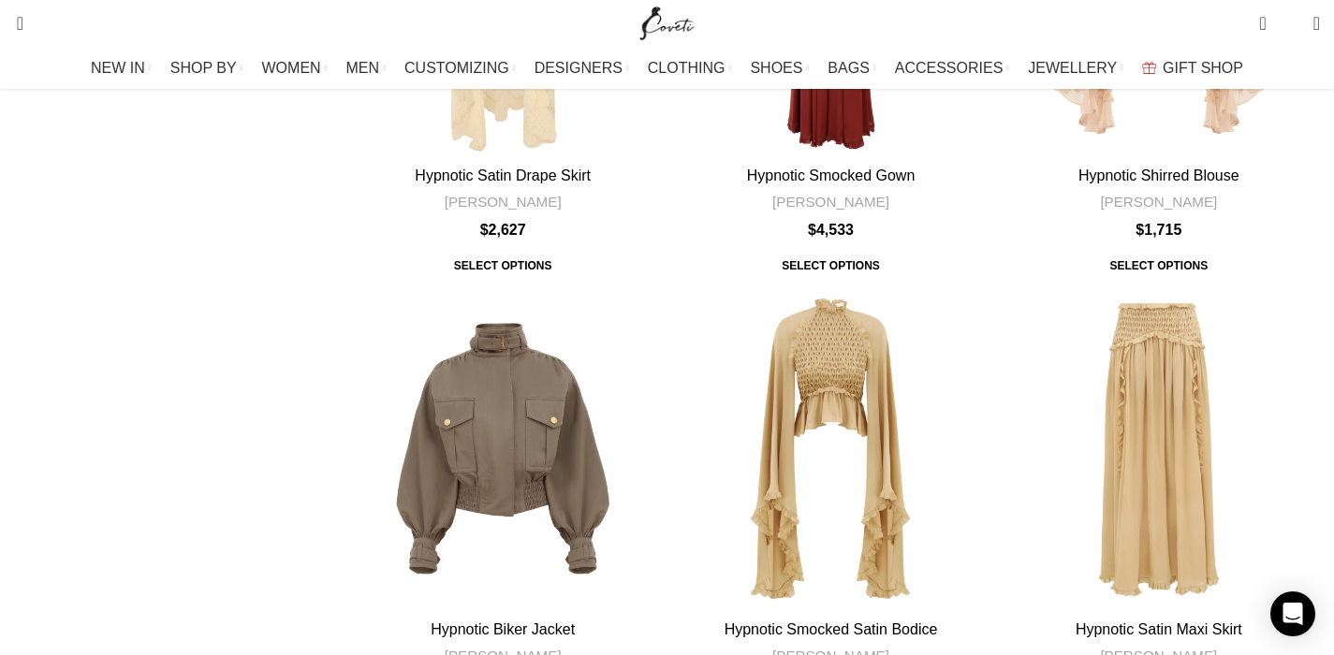
scroll to position [955, 0]
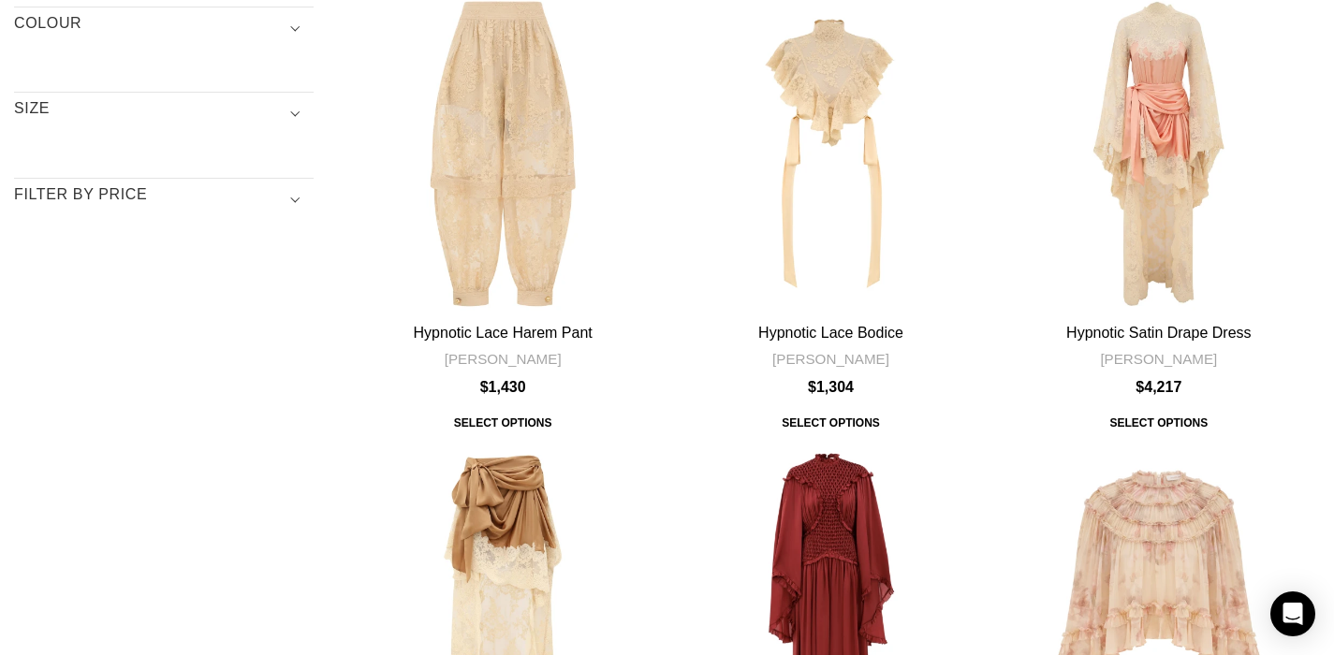
scroll to position [0, 0]
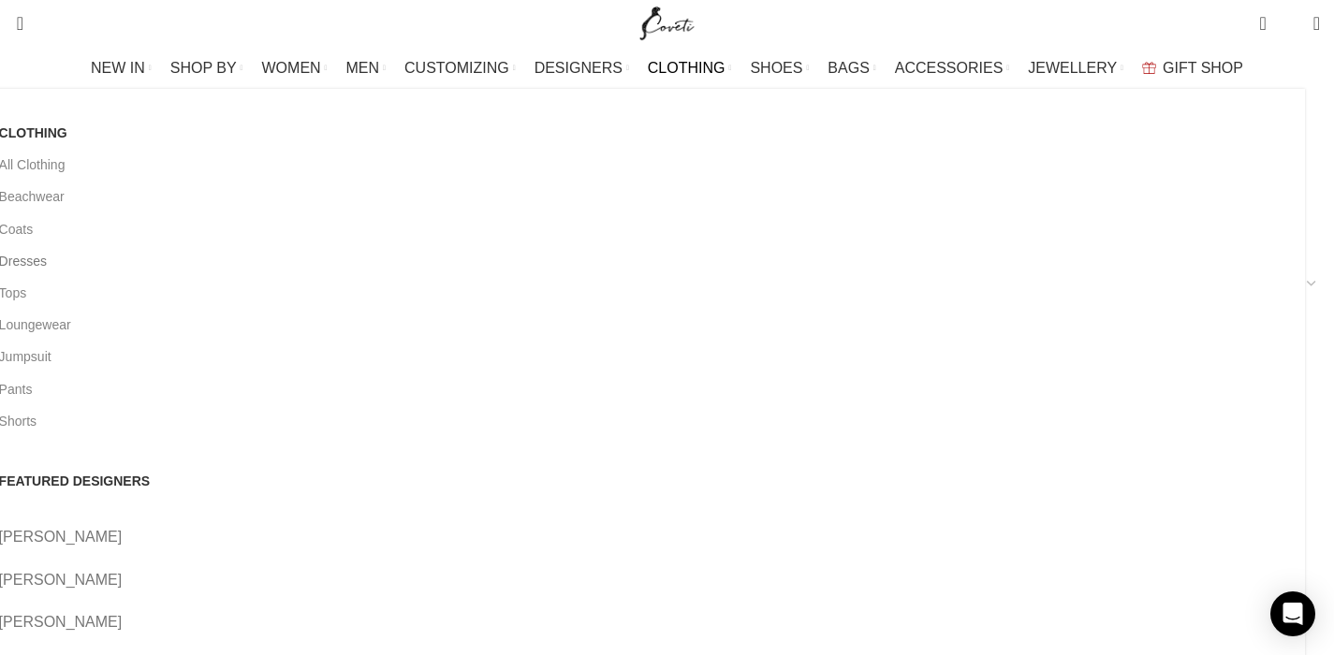
click at [137, 265] on link "Dresses" at bounding box center [645, 261] width 1292 height 32
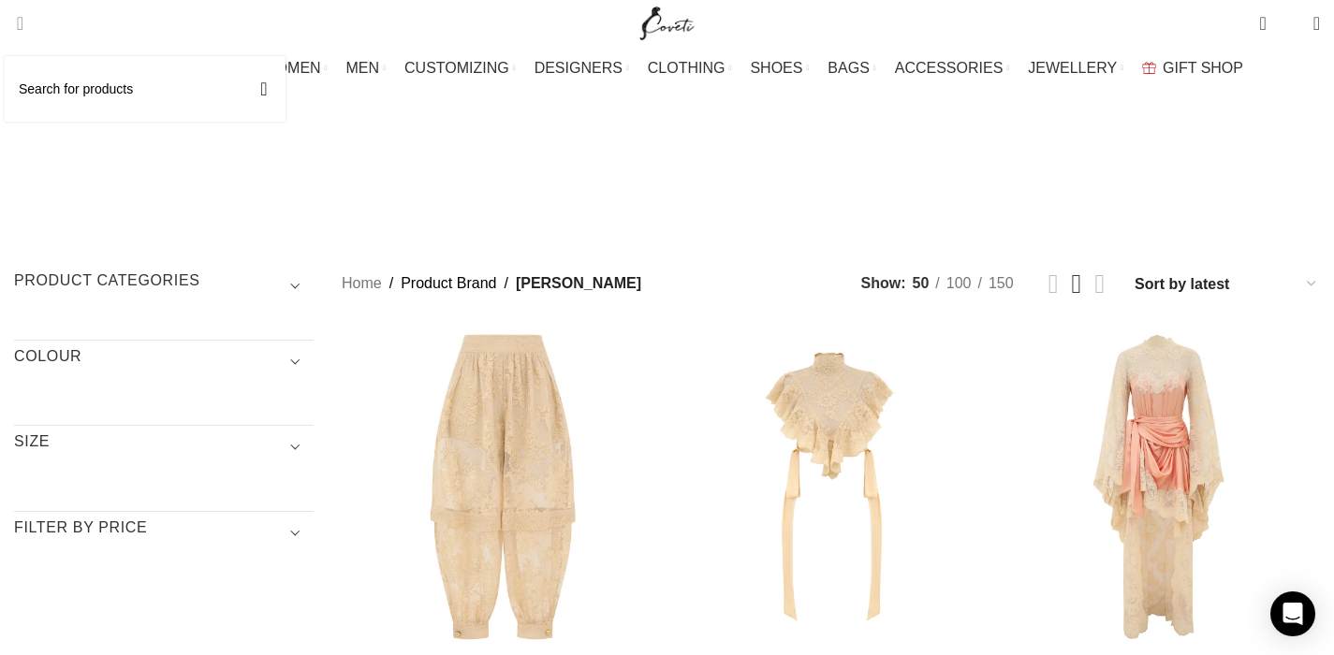
click at [14, 22] on span "Search" at bounding box center [14, 23] width 0 height 19
click at [95, 79] on input "Search" at bounding box center [145, 89] width 281 height 66
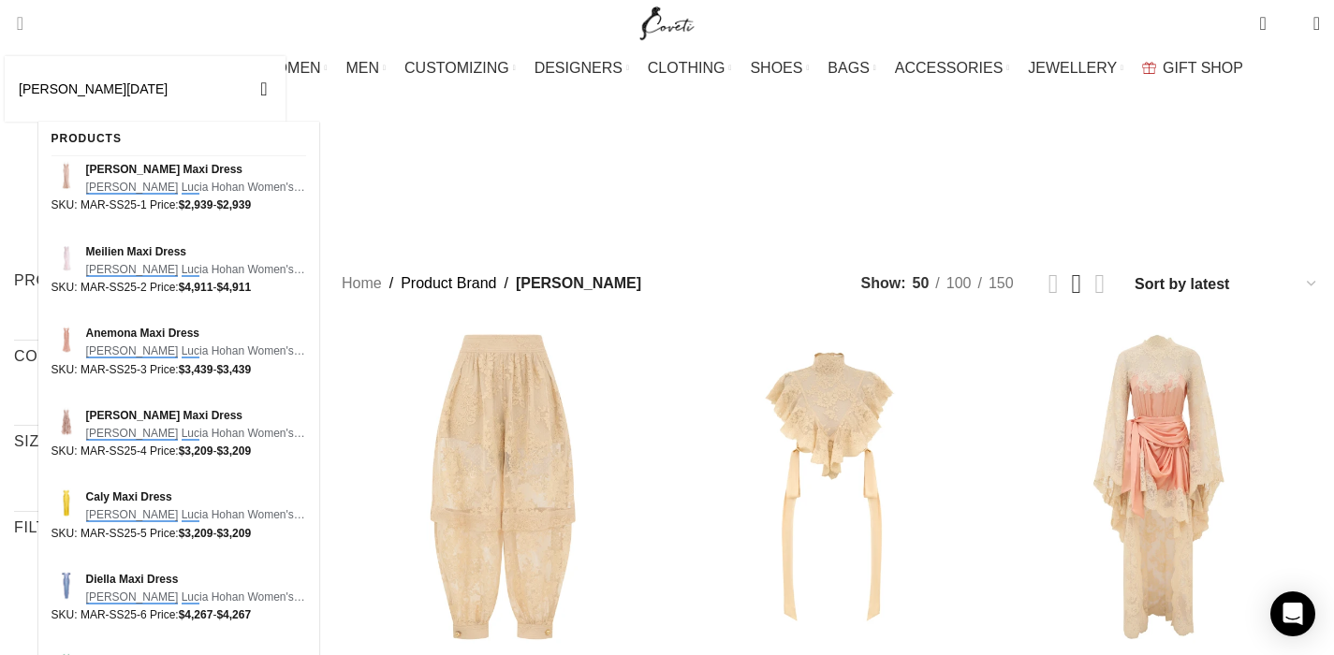
type input "maria lucia hohan"
click at [242, 56] on button "Search" at bounding box center [263, 89] width 43 height 66
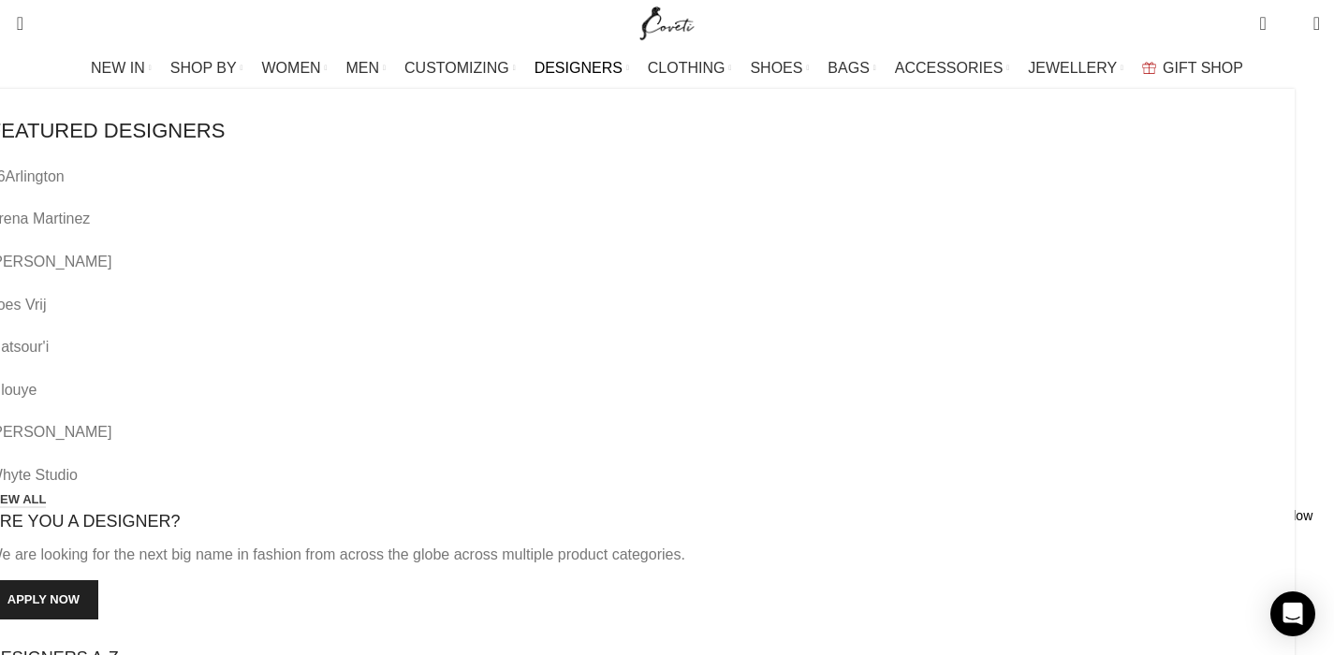
click at [594, 74] on span "DESIGNERS" at bounding box center [579, 68] width 88 height 18
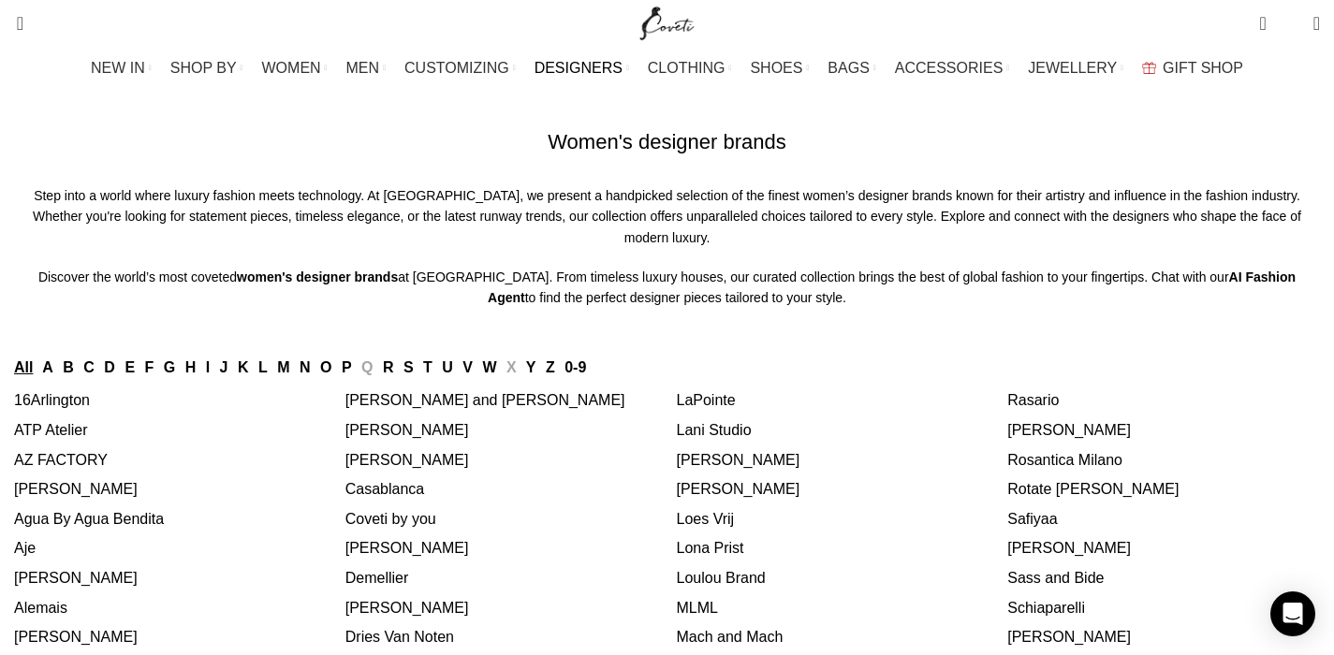
click at [289, 375] on link "M" at bounding box center [283, 368] width 12 height 16
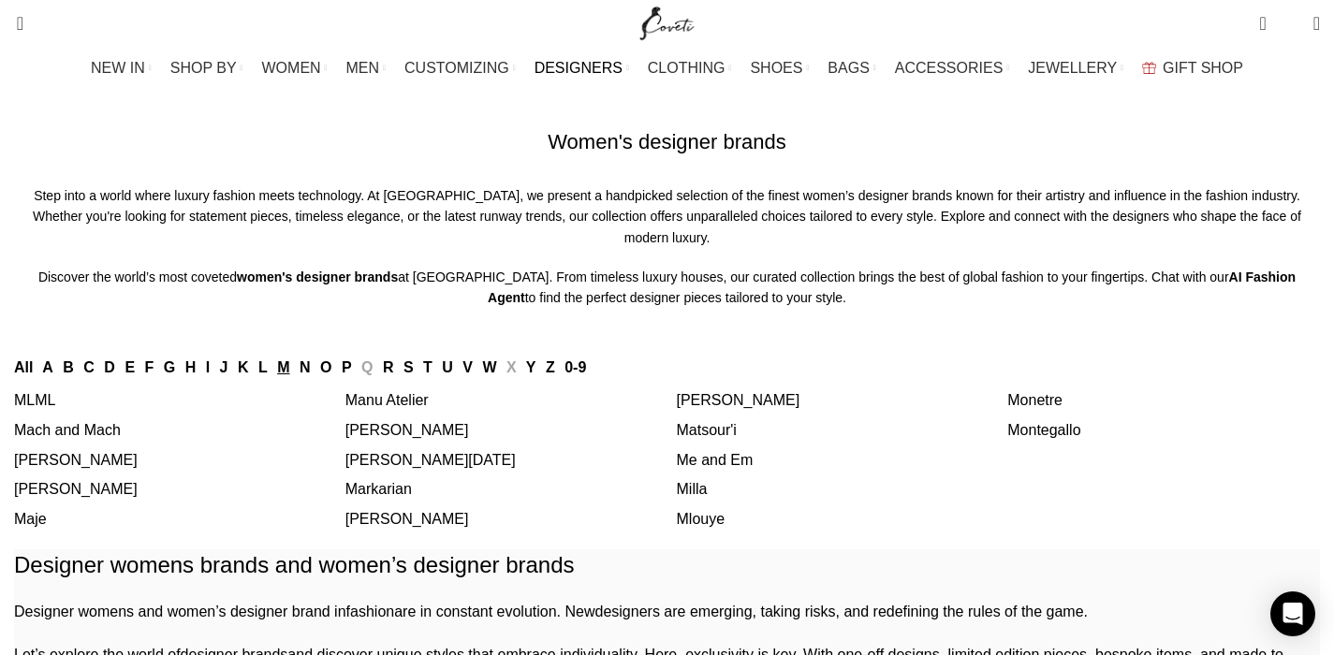
click at [438, 468] on link "[PERSON_NAME][DATE]" at bounding box center [430, 460] width 170 height 16
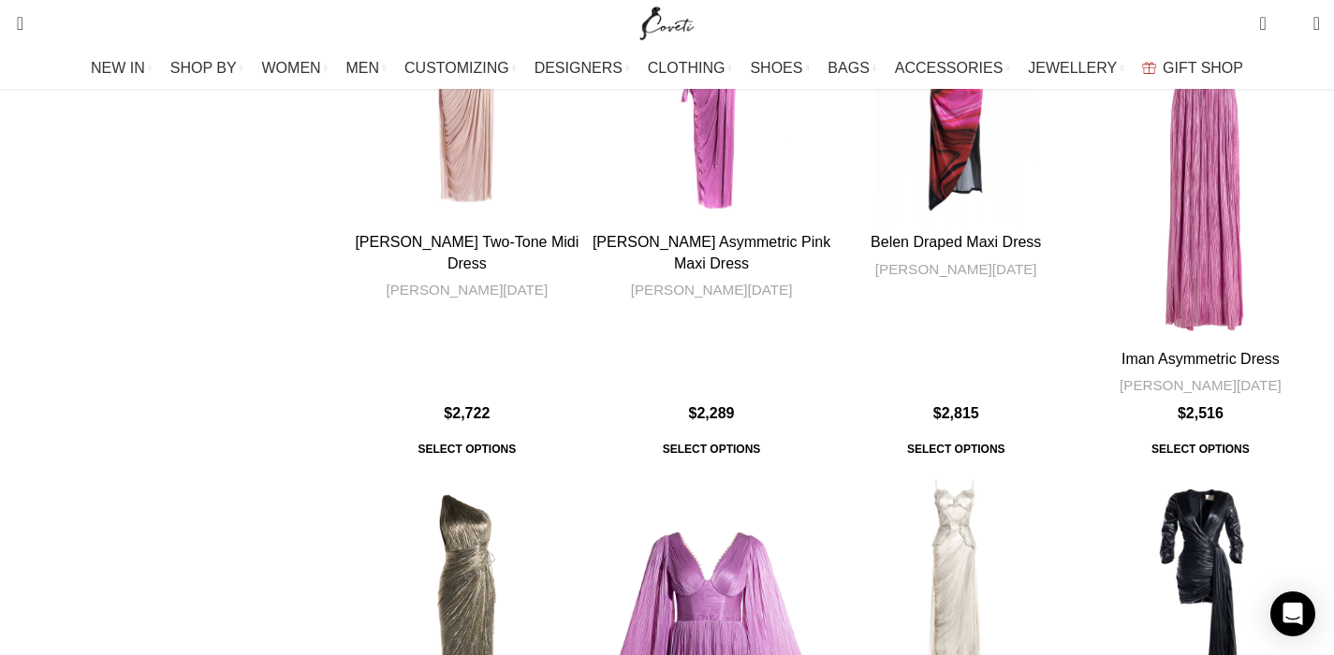
scroll to position [5379, 0]
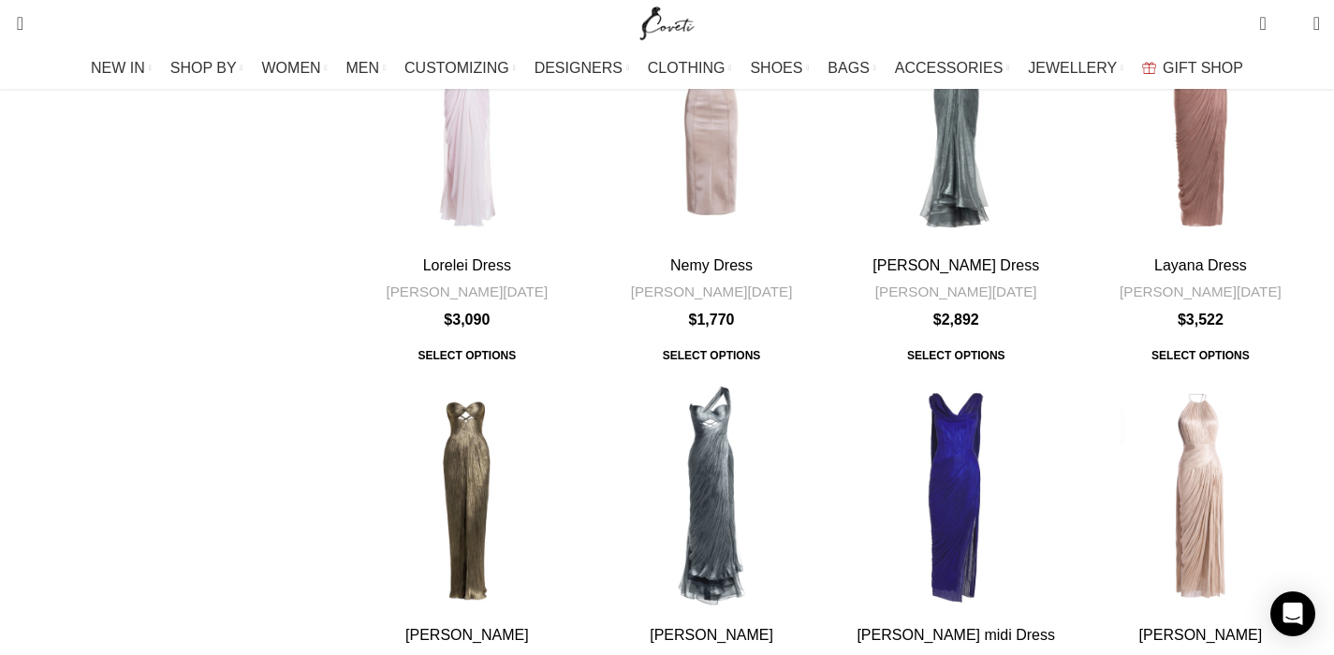
scroll to position [2810, 0]
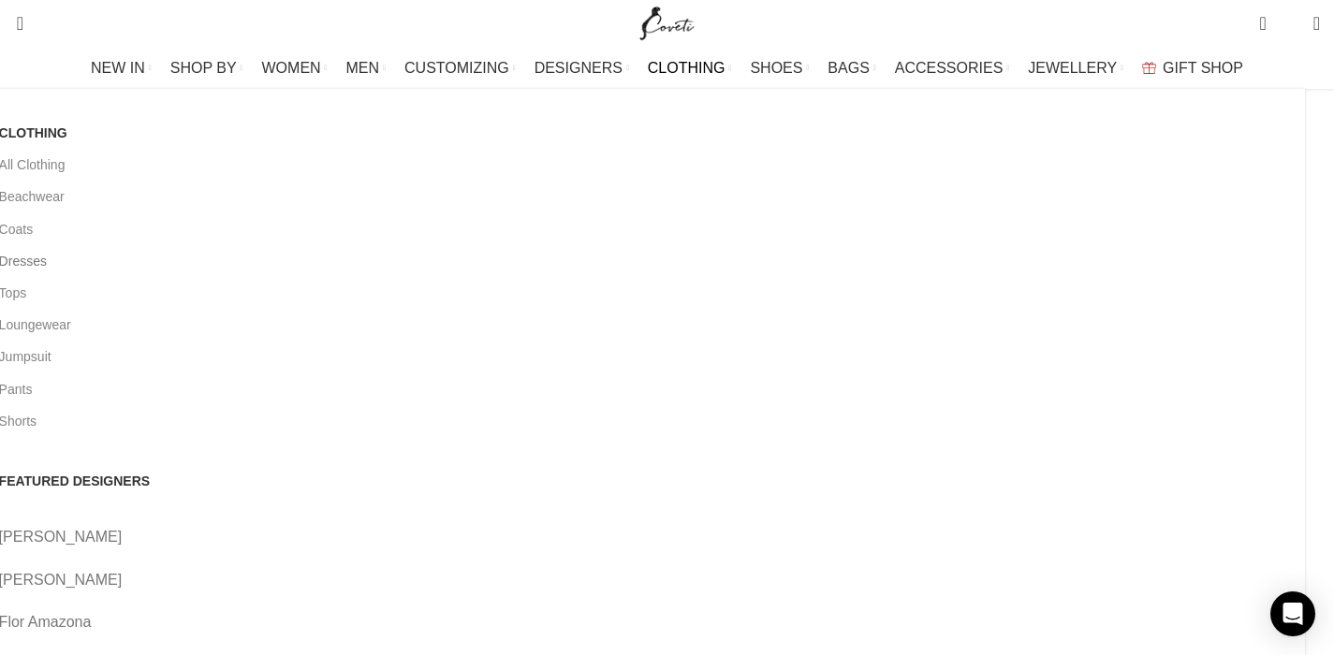
click at [133, 256] on link "Dresses" at bounding box center [645, 261] width 1292 height 32
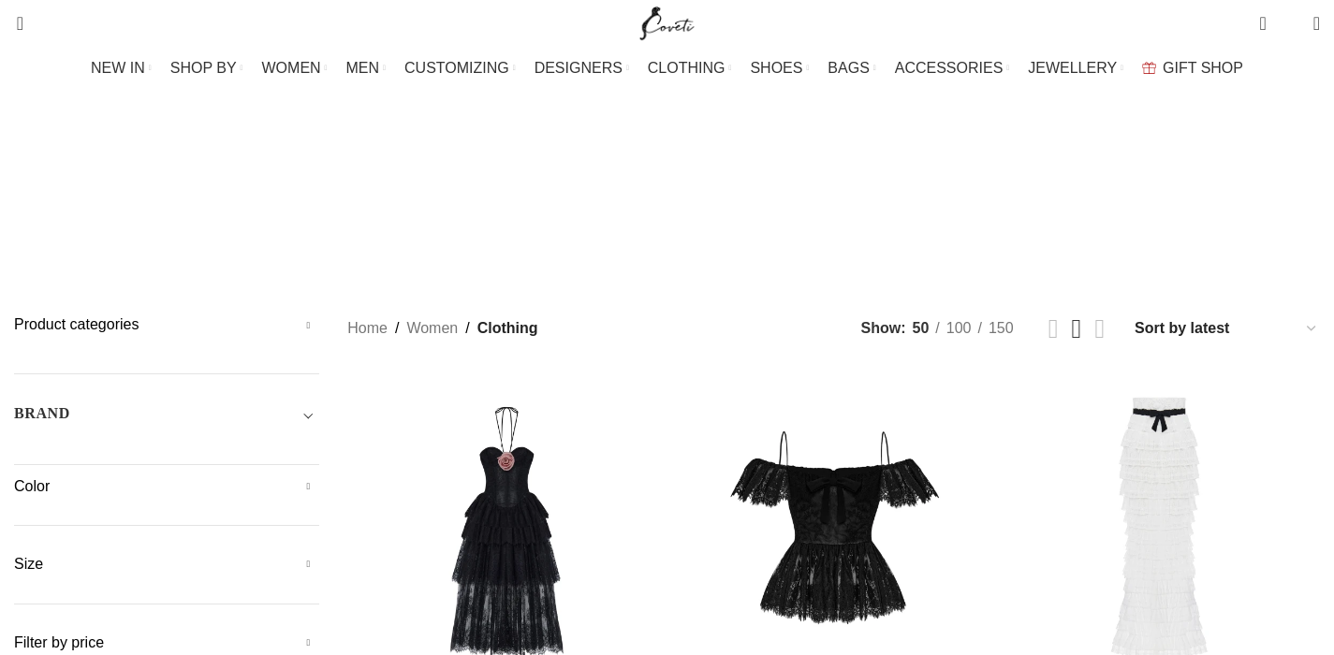
click at [139, 477] on h5 "Color" at bounding box center [166, 487] width 305 height 21
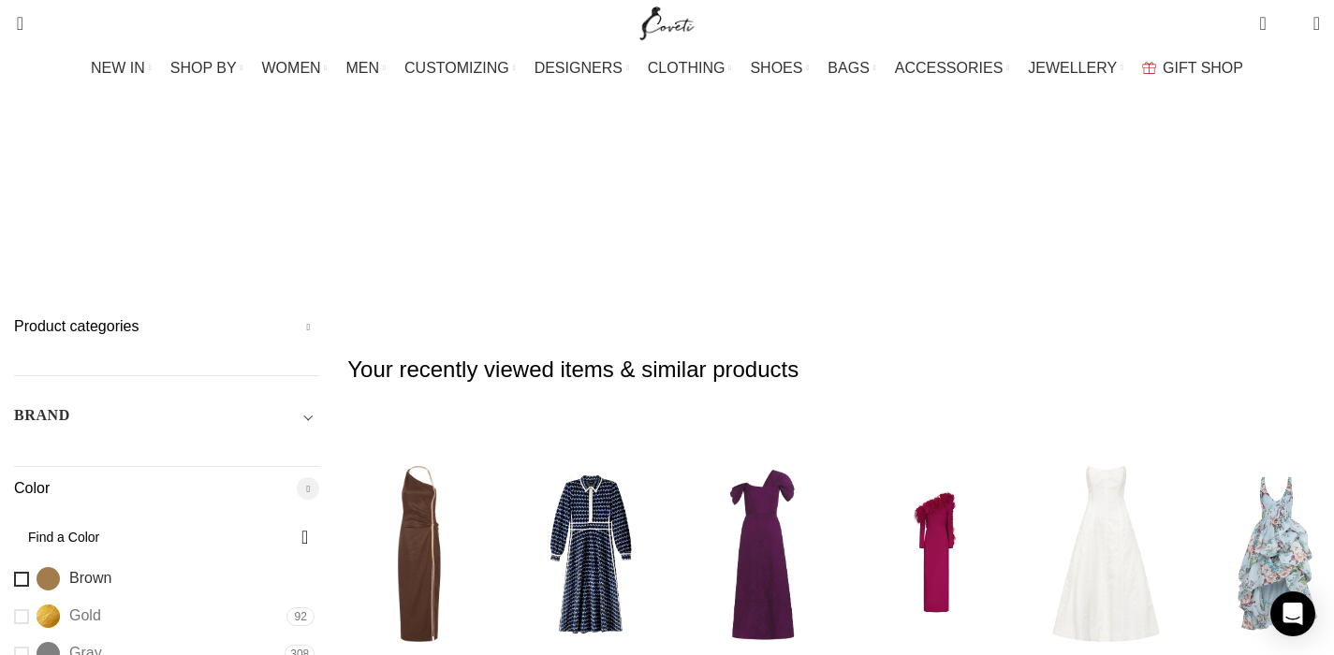
click at [111, 568] on span "Brown" at bounding box center [90, 578] width 42 height 21
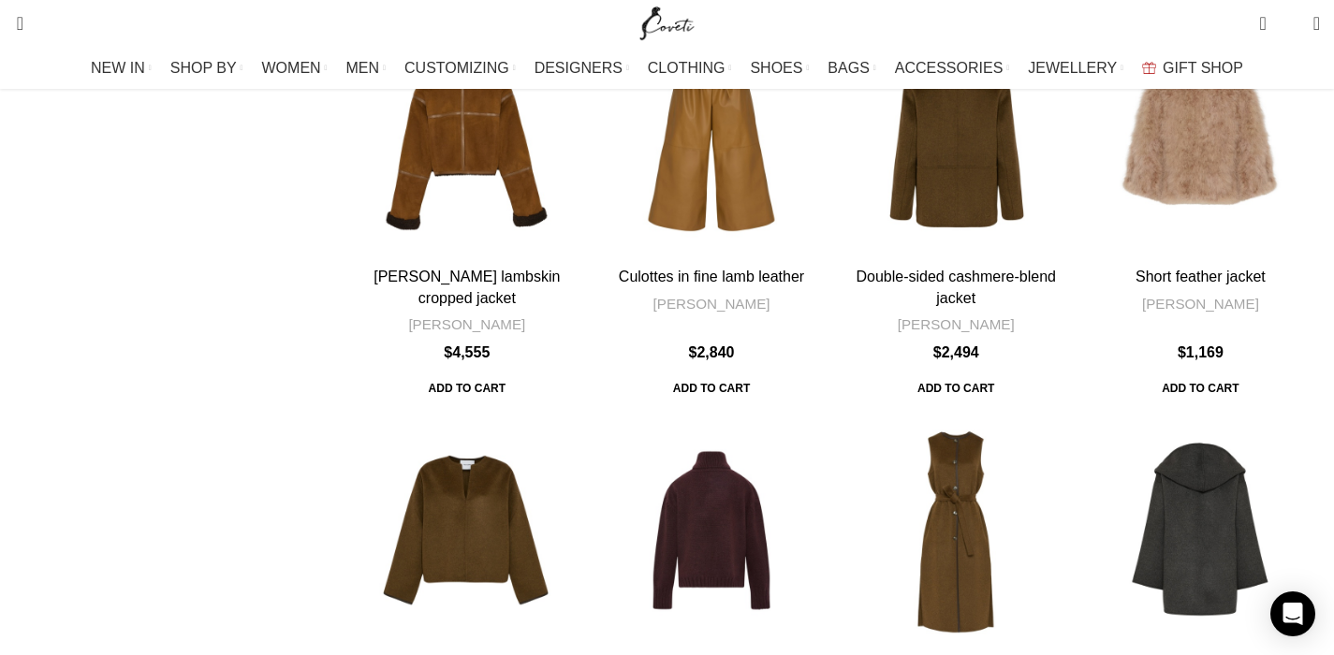
scroll to position [0, 0]
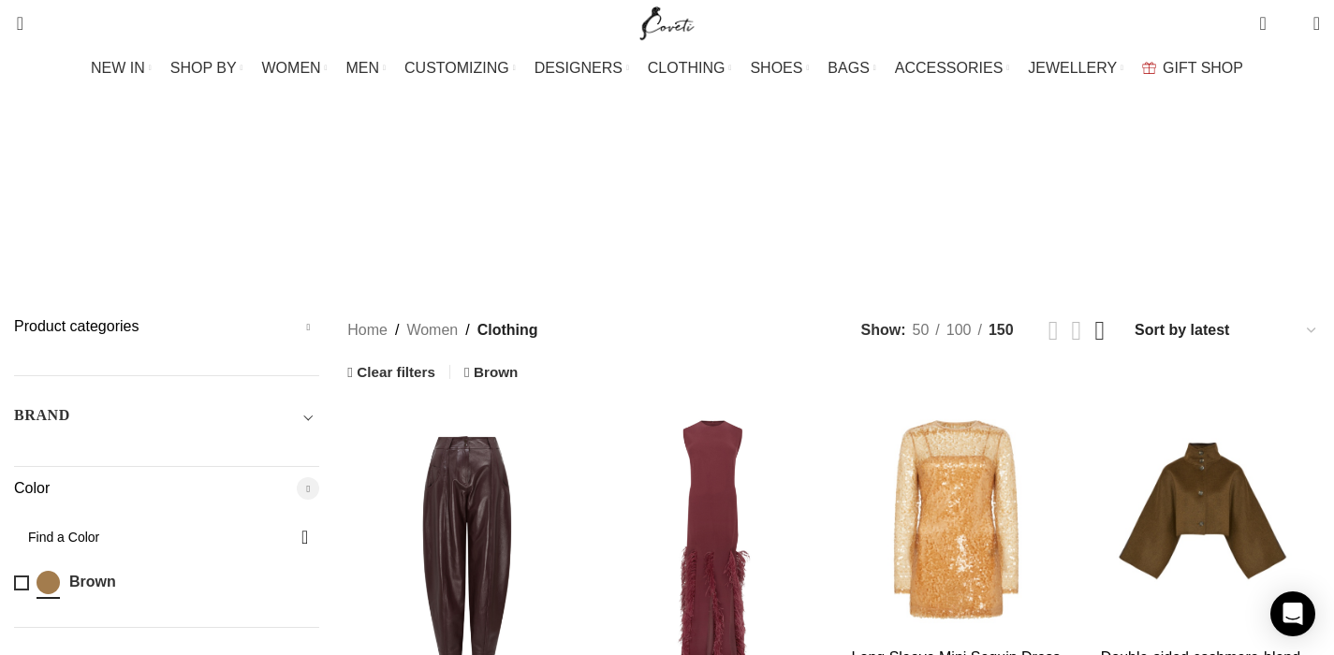
click at [1094, 317] on link "Grid view 4" at bounding box center [1099, 330] width 10 height 27
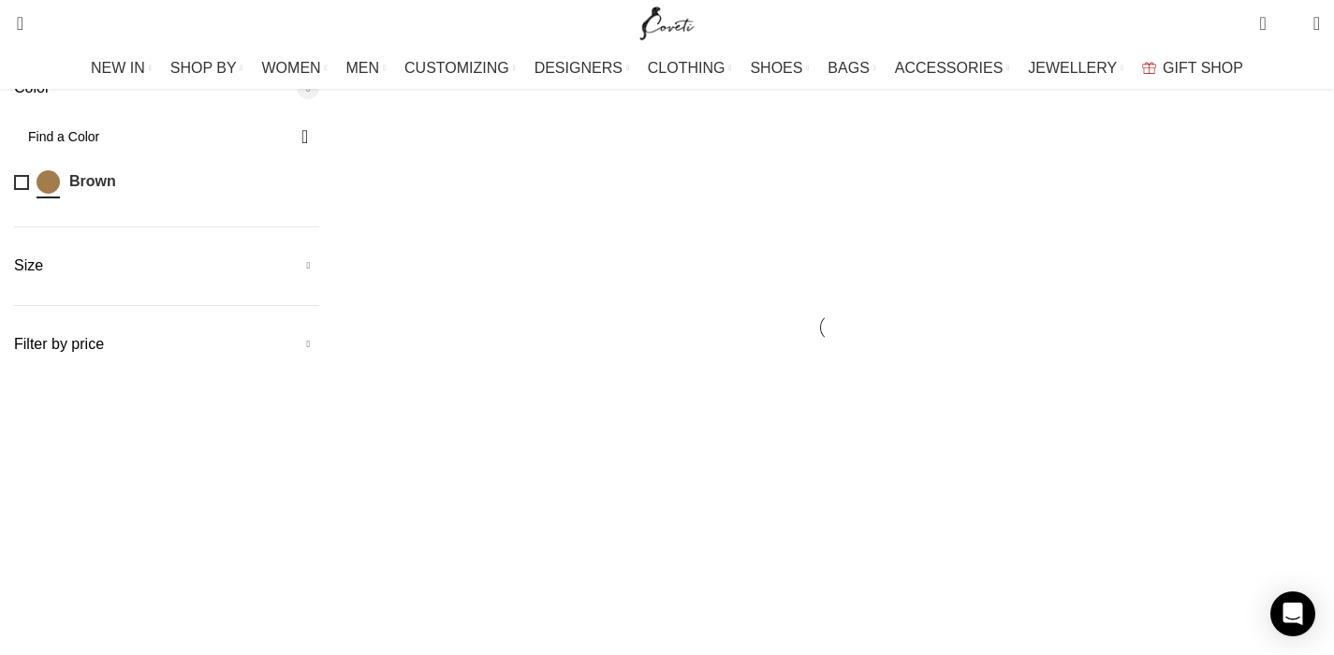
scroll to position [502, 0]
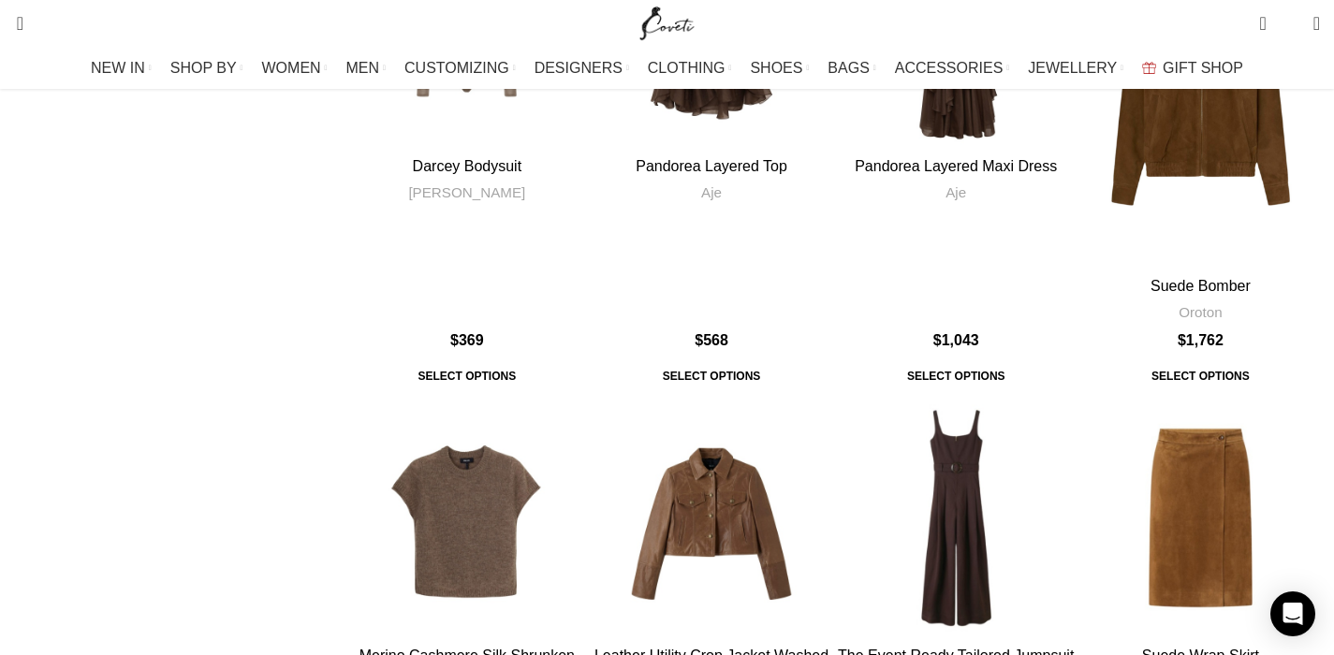
scroll to position [3005, 0]
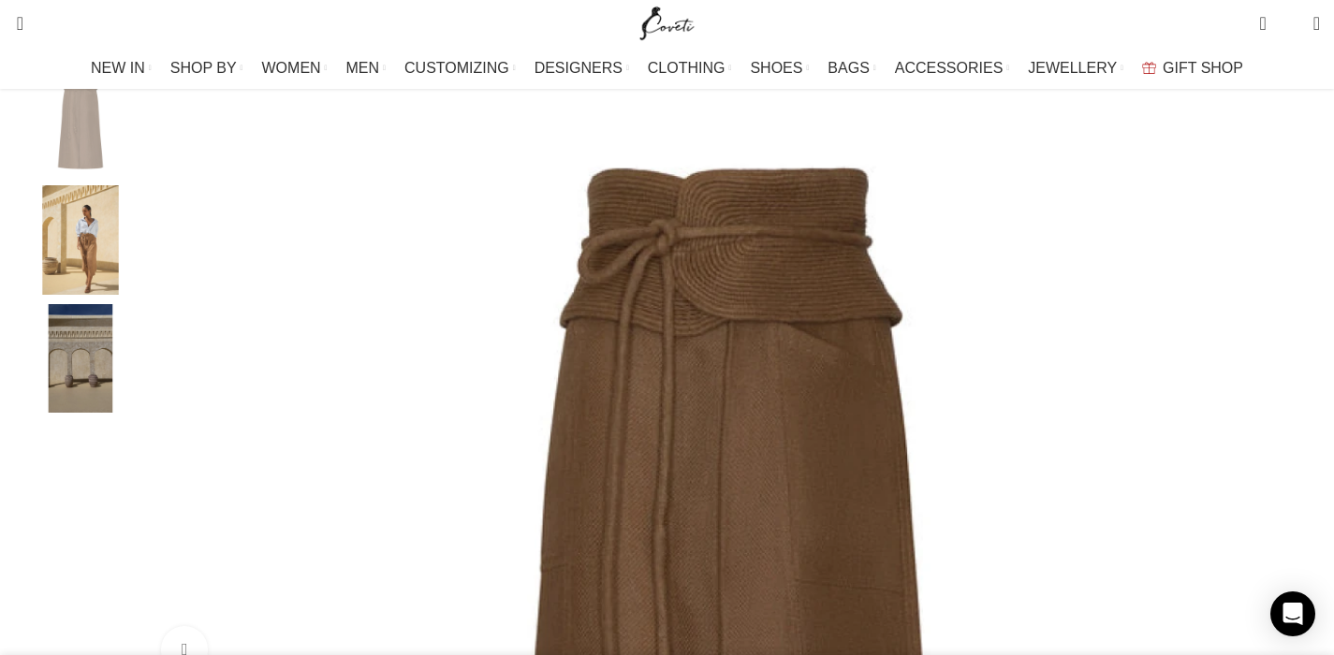
scroll to position [313, 0]
click at [1292, 403] on div "Next slide" at bounding box center [1315, 379] width 47 height 47
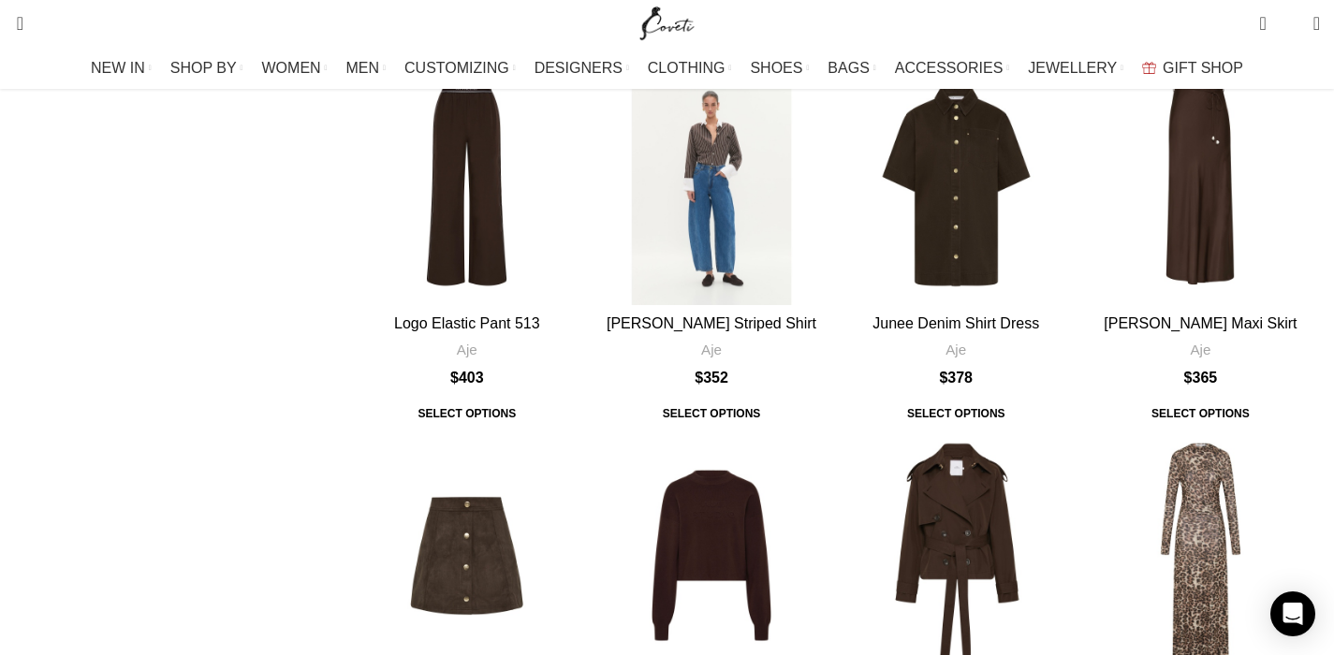
scroll to position [4484, 0]
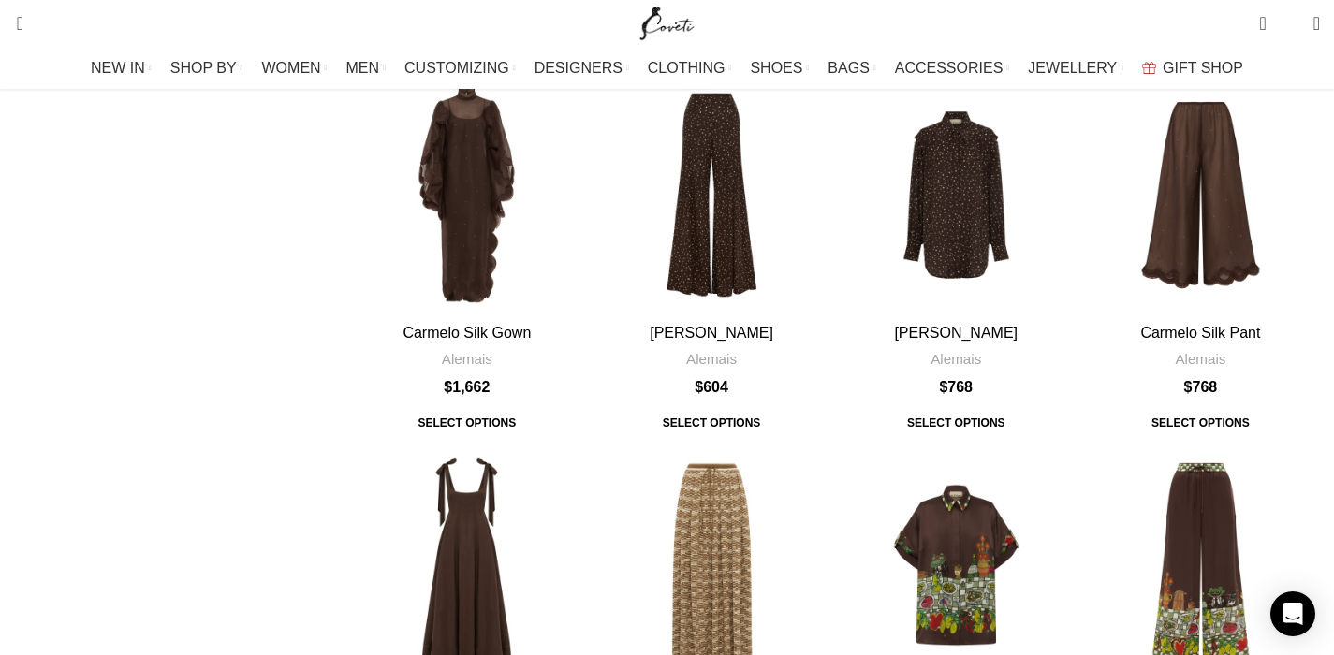
scroll to position [6700, 0]
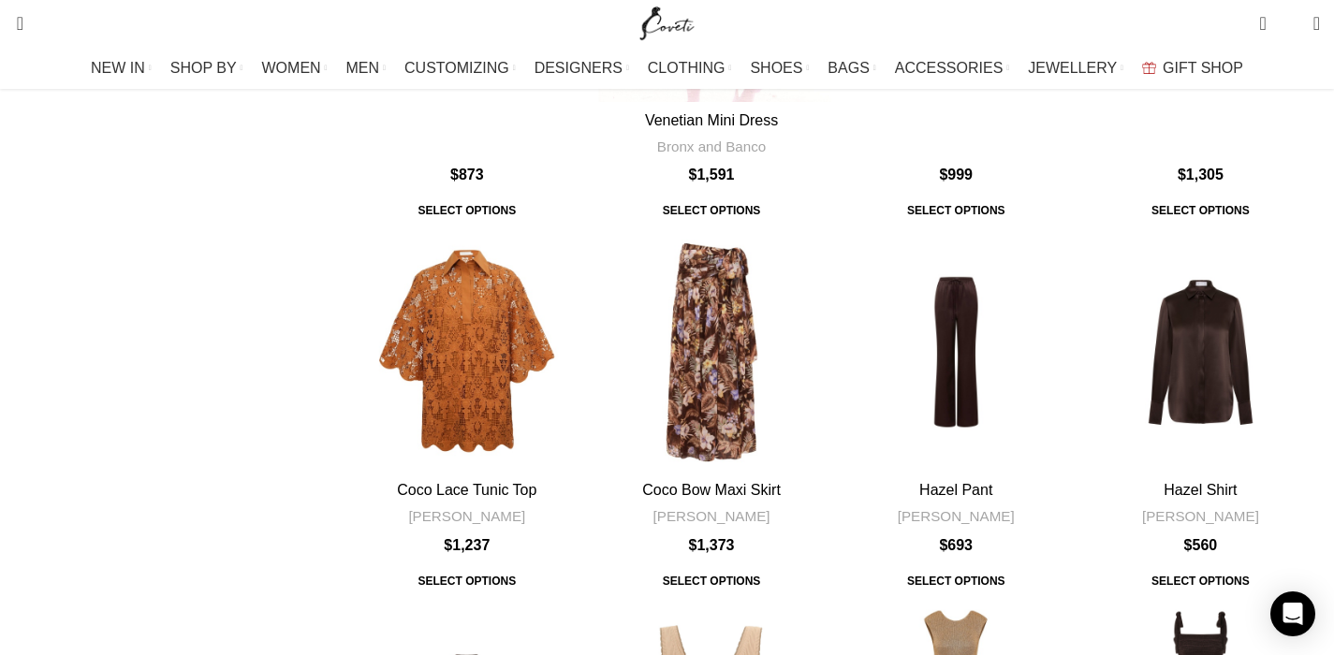
scroll to position [11799, 0]
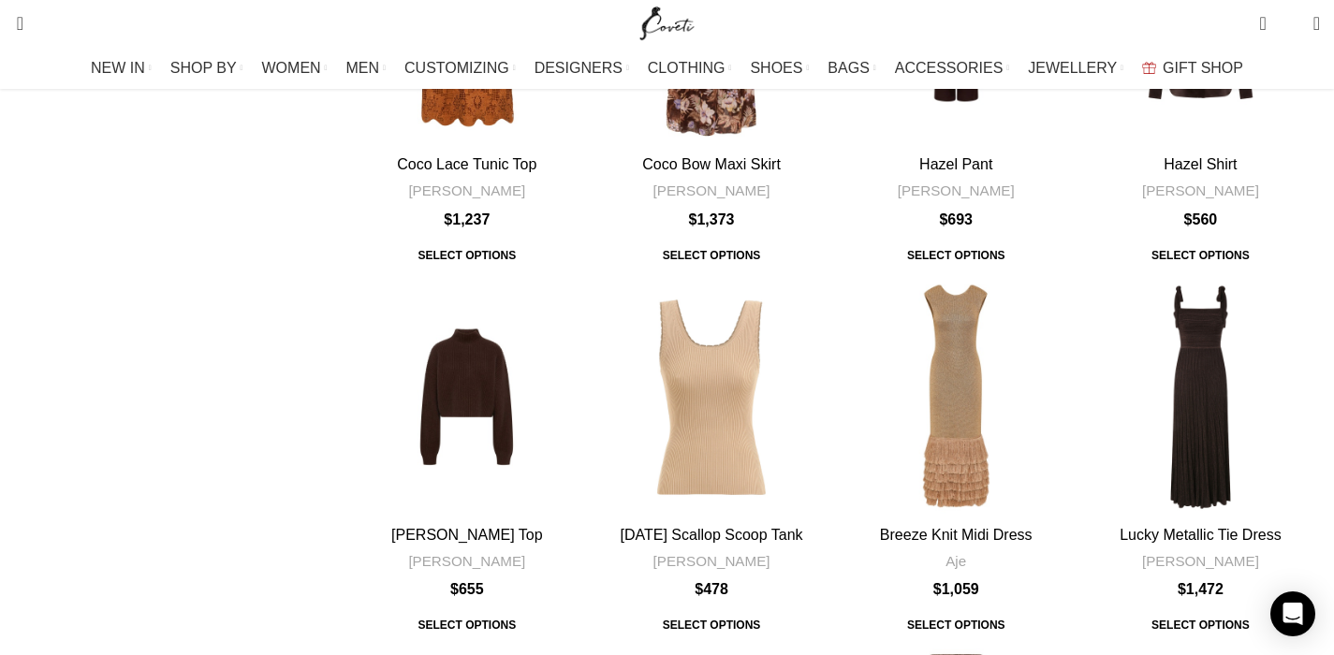
scroll to position [12178, 0]
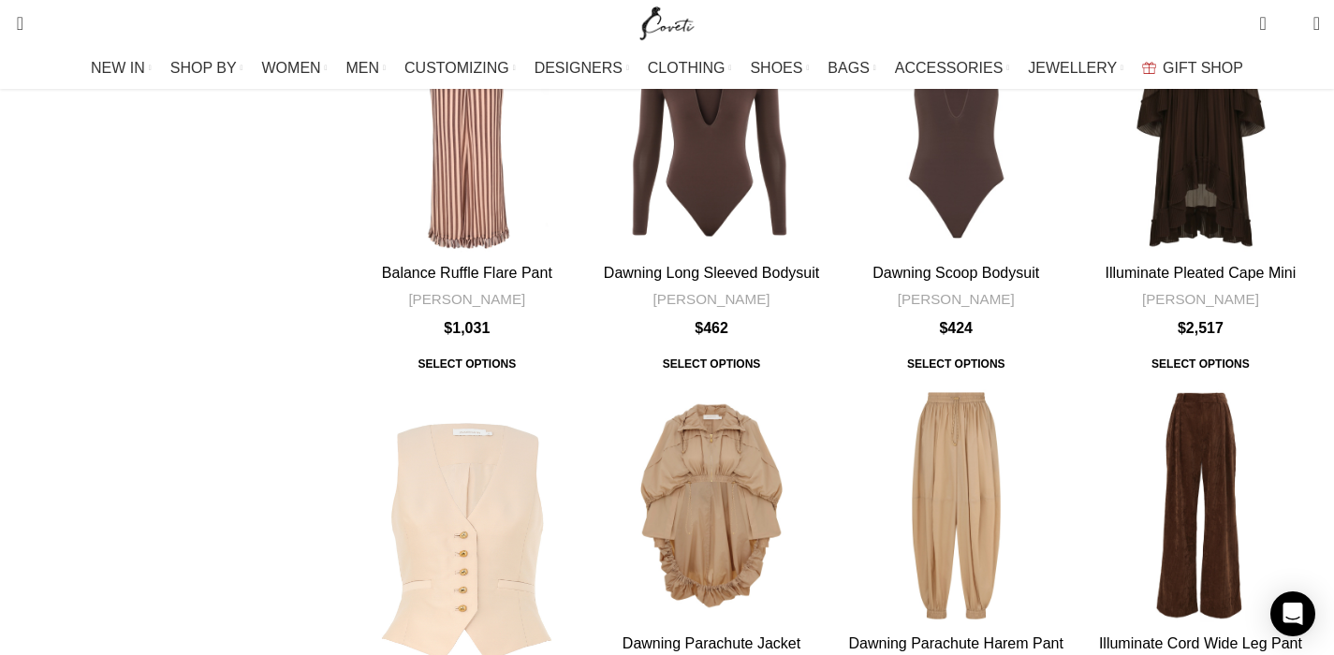
scroll to position [2896, 0]
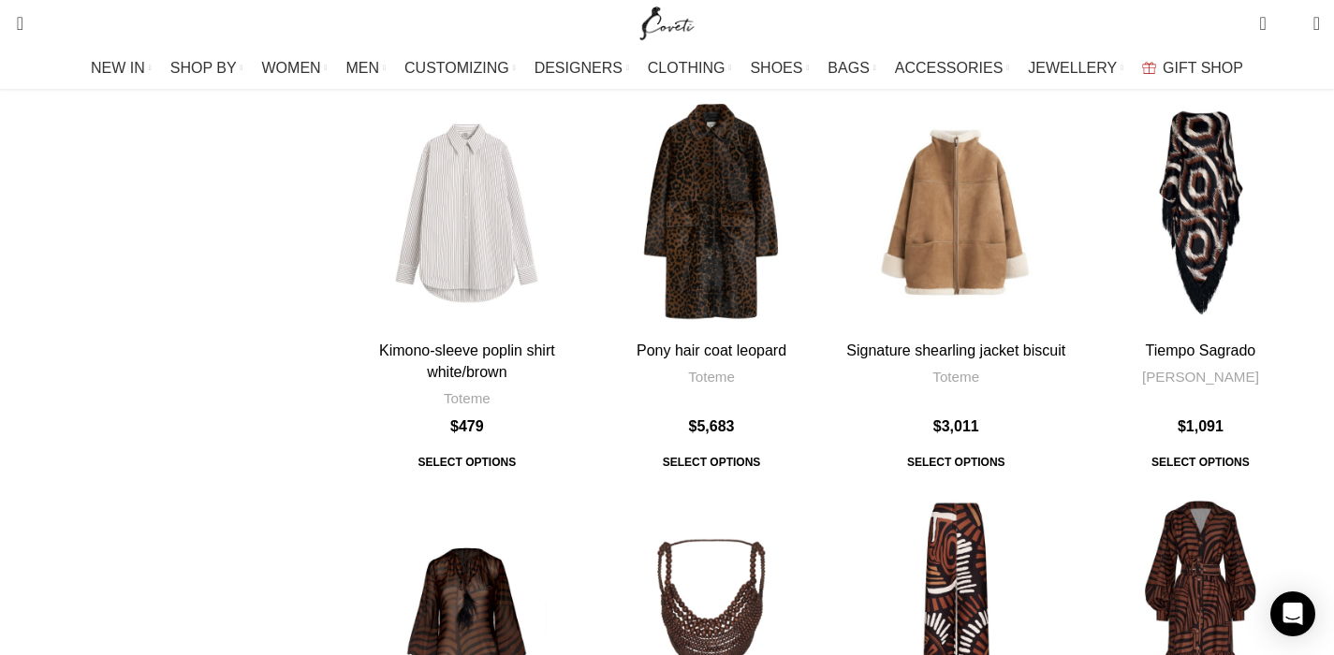
scroll to position [12062, 0]
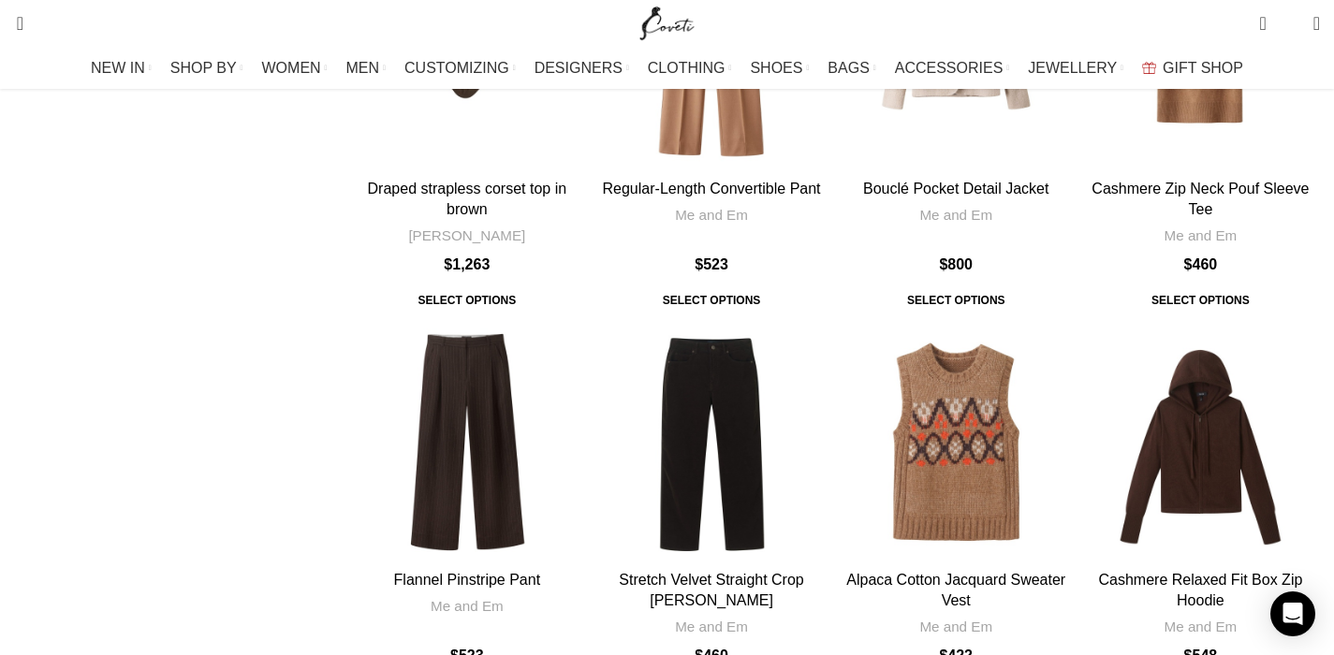
scroll to position [2342, 0]
